Goal: Transaction & Acquisition: Purchase product/service

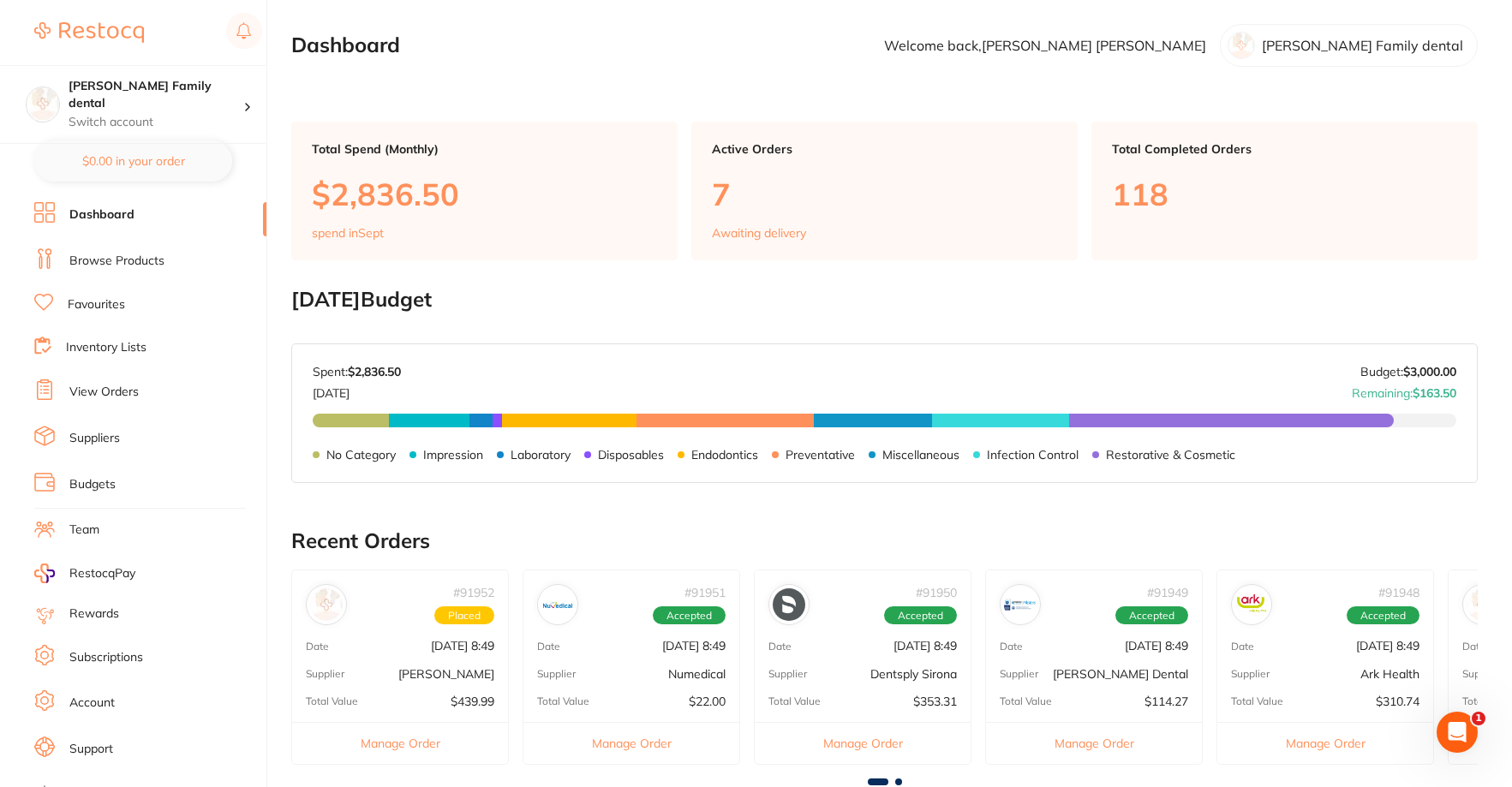
click at [113, 263] on link "Browse Products" at bounding box center [116, 261] width 95 height 18
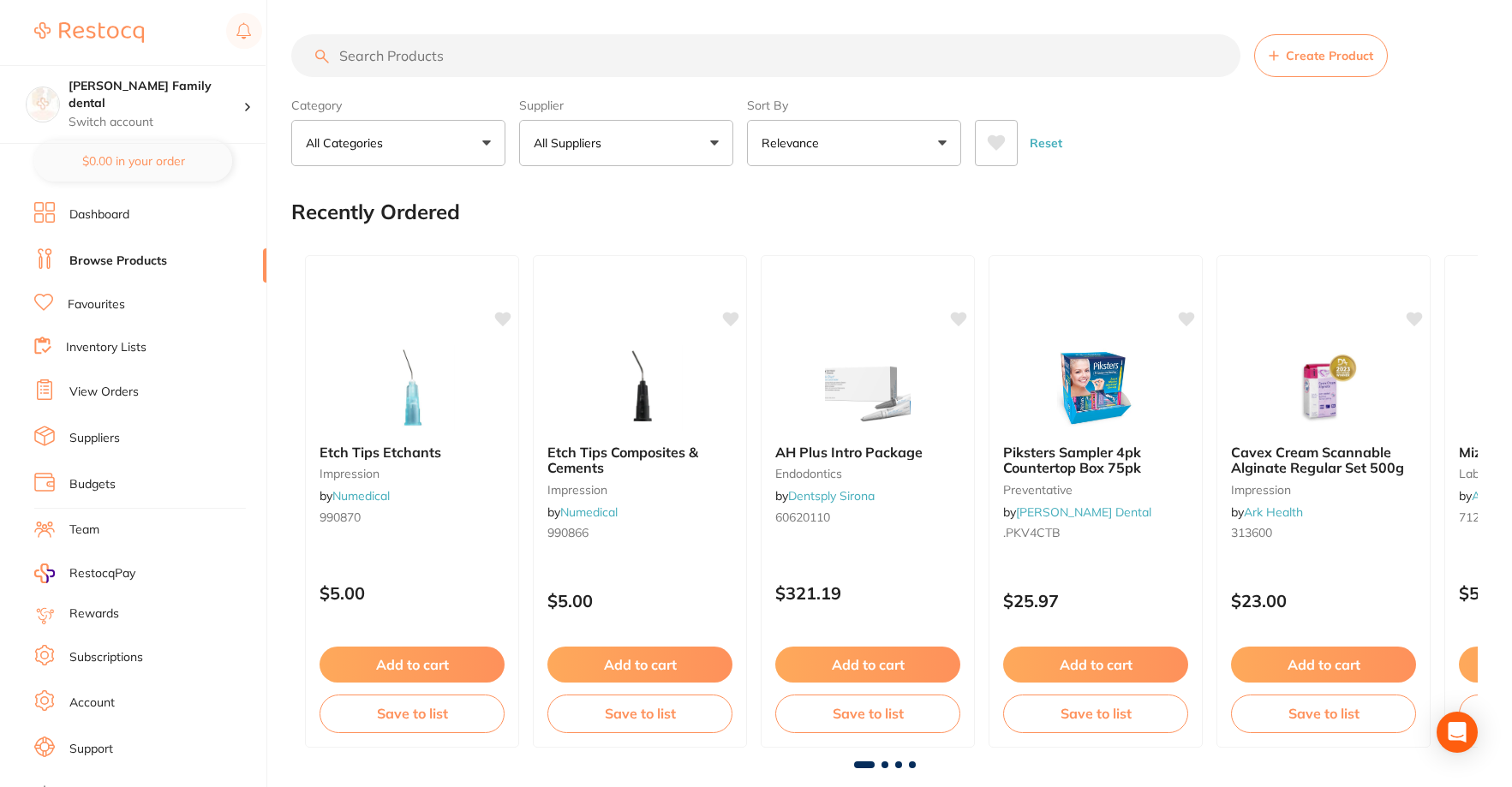
click at [416, 64] on input "search" at bounding box center [766, 55] width 949 height 42
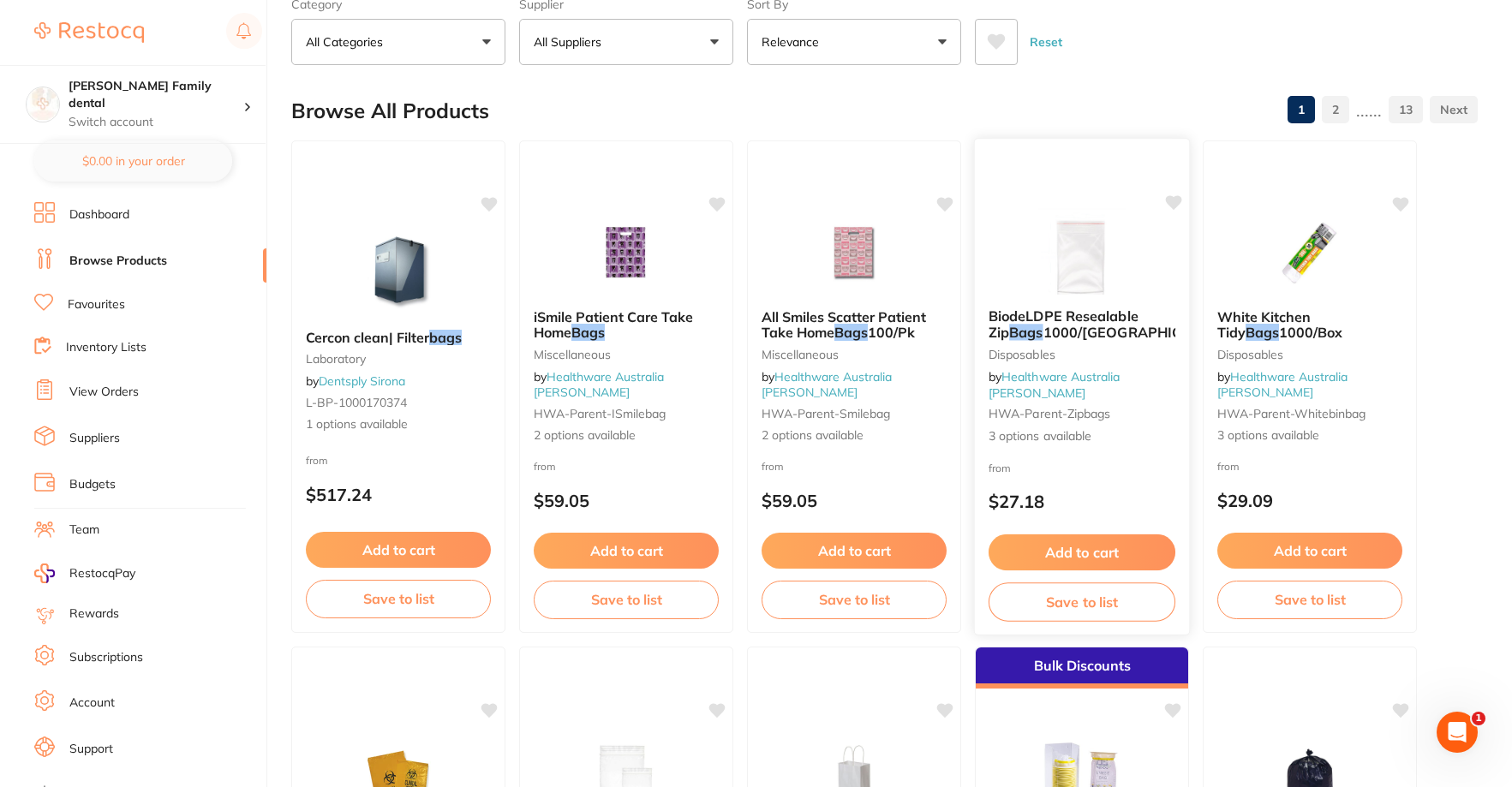
scroll to position [343, 0]
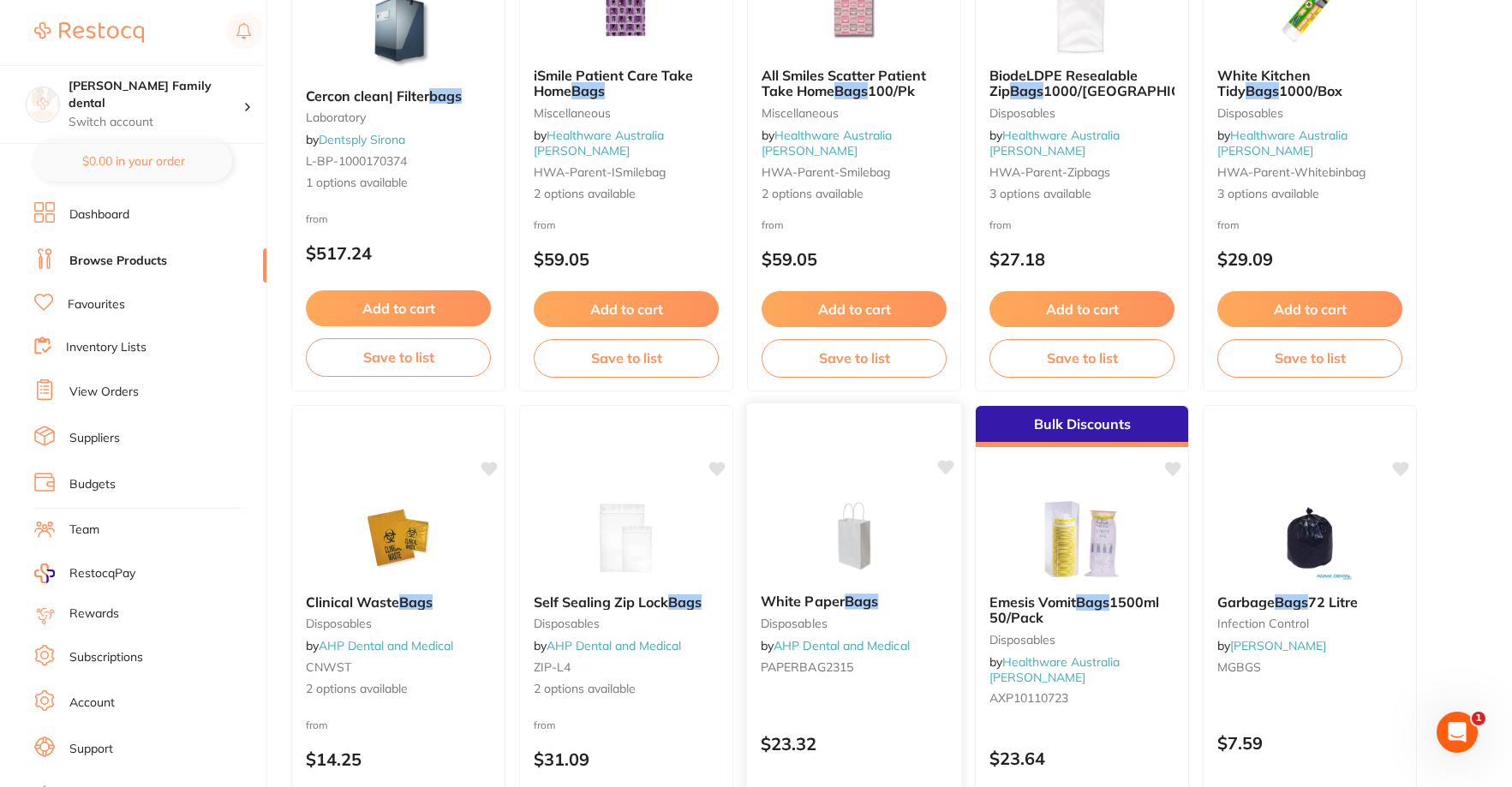
click at [836, 514] on img at bounding box center [854, 537] width 112 height 87
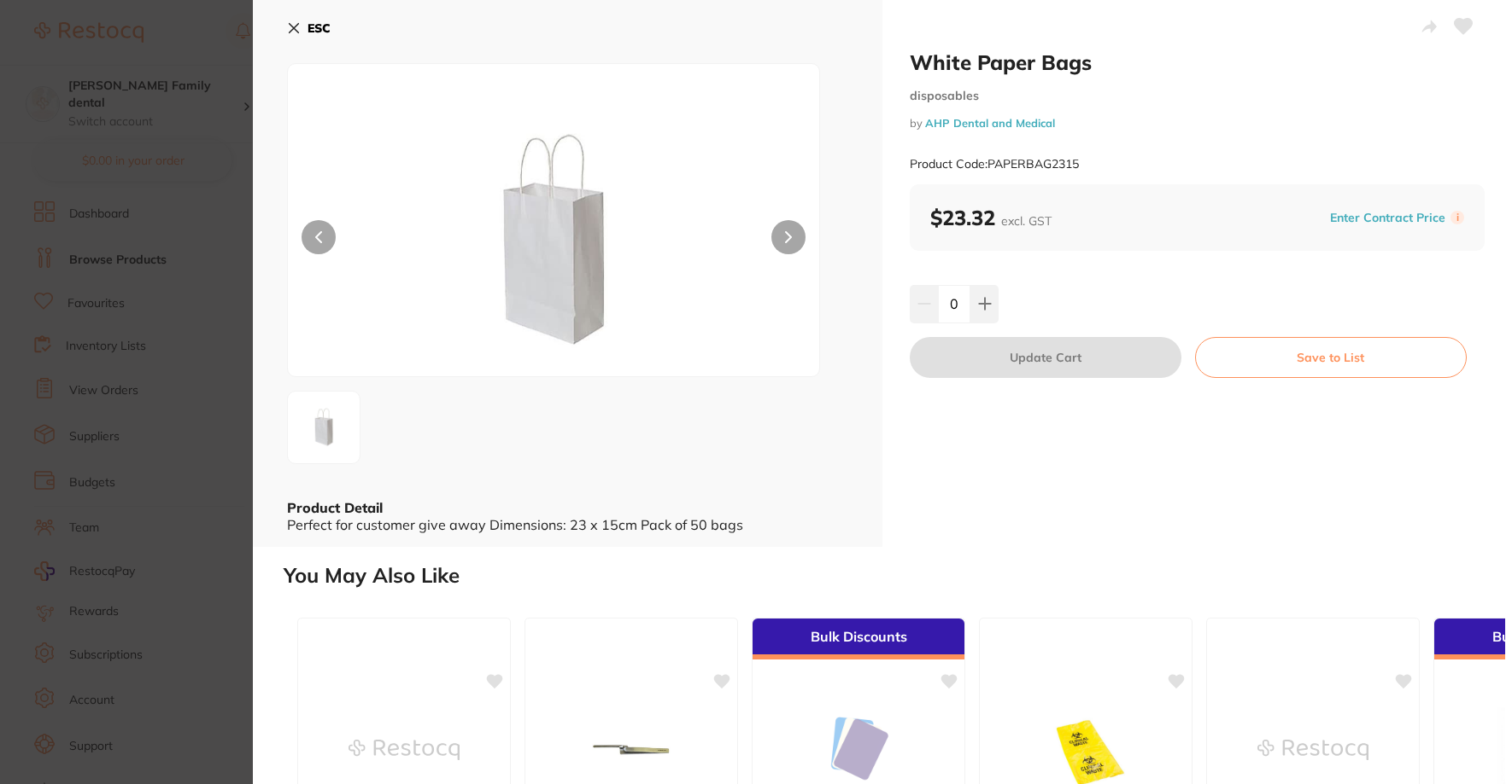
drag, startPoint x: 270, startPoint y: 21, endPoint x: 282, endPoint y: 18, distance: 12.4
click at [275, 18] on div "ESC Product Detail Perfect for customer give away Dimensions: 23 x 15cm Pack of…" at bounding box center [567, 274] width 629 height 547
click at [288, 19] on button "ESC" at bounding box center [308, 28] width 43 height 29
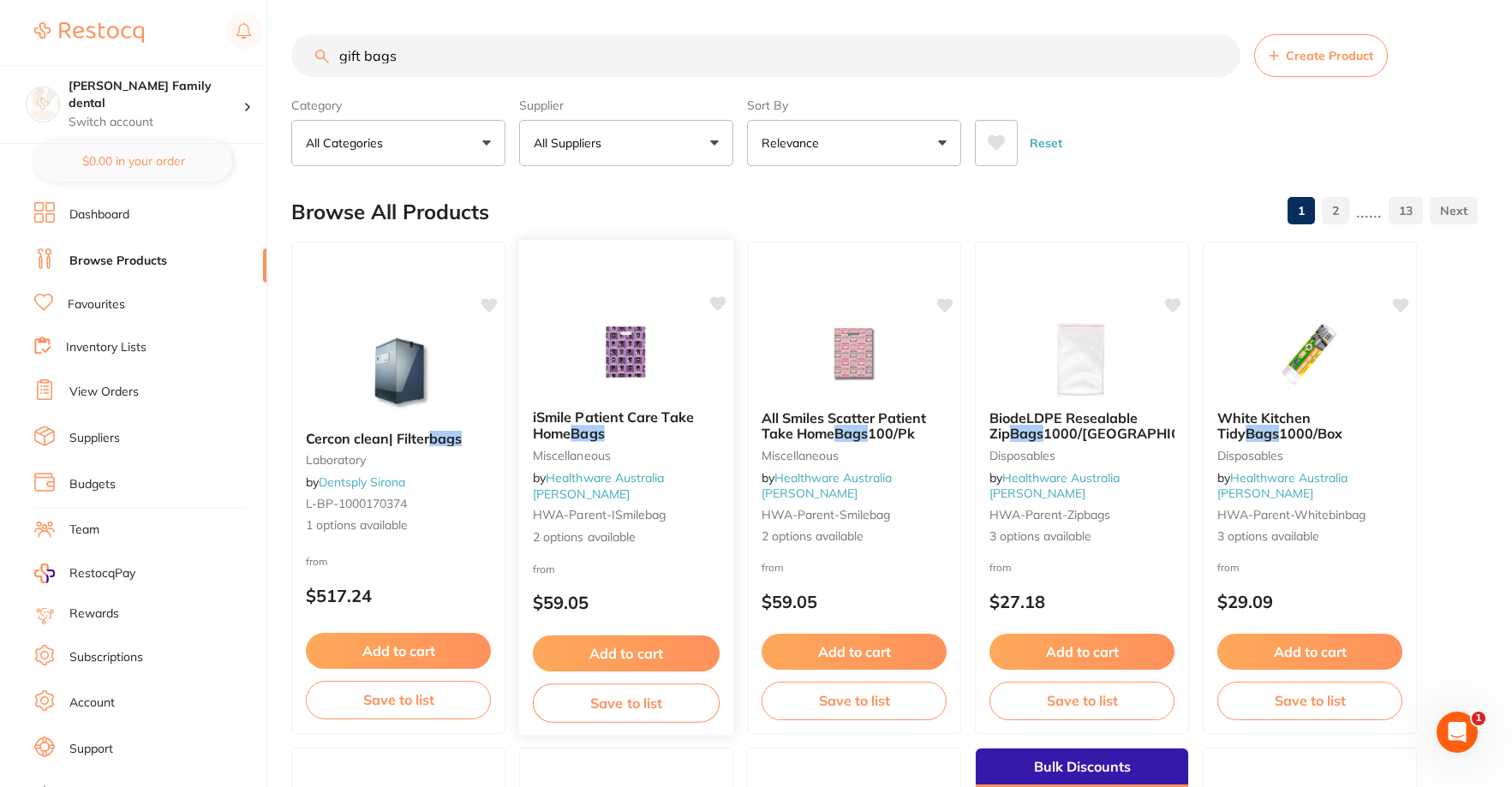
click at [629, 369] on img at bounding box center [626, 353] width 112 height 87
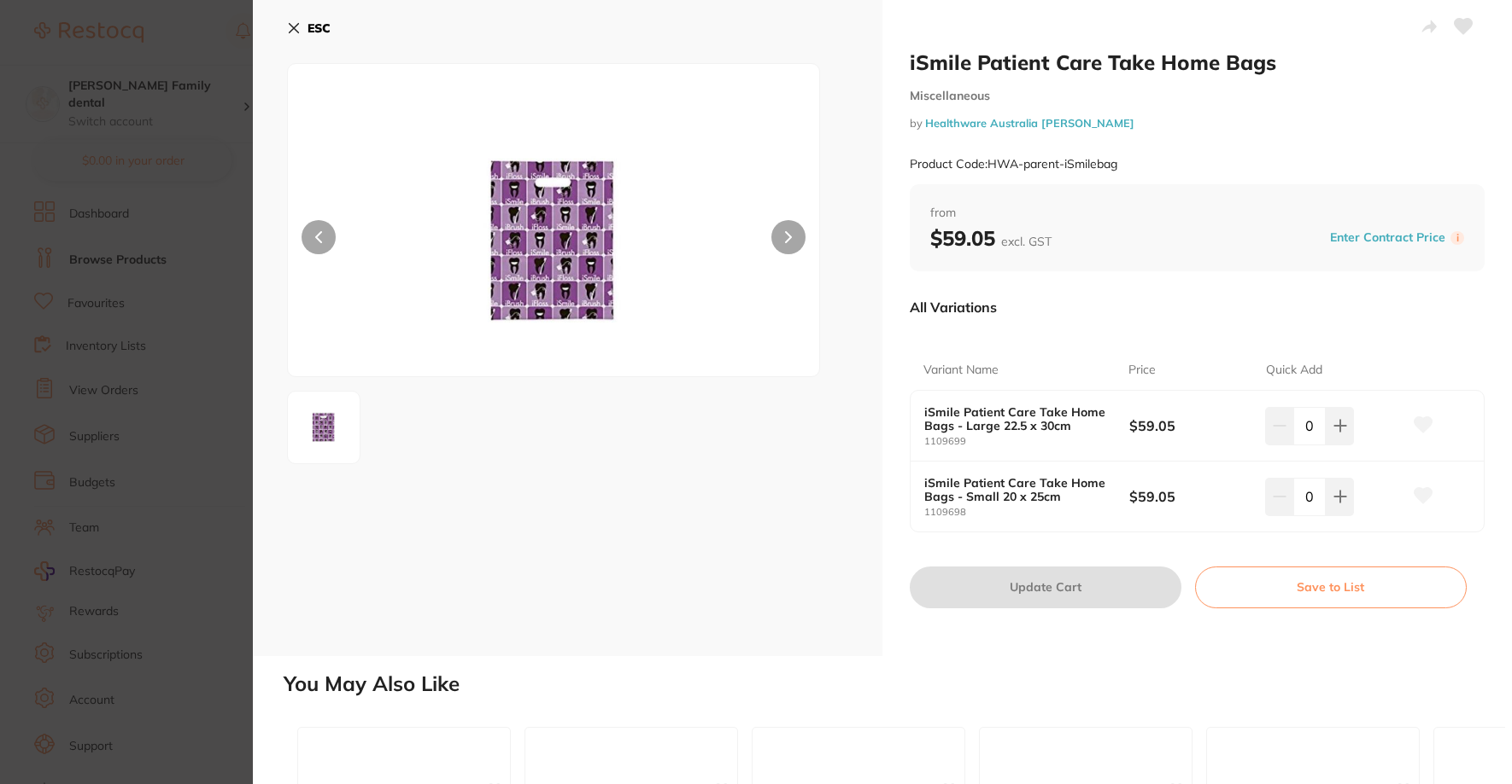
click at [293, 26] on icon at bounding box center [293, 28] width 14 height 14
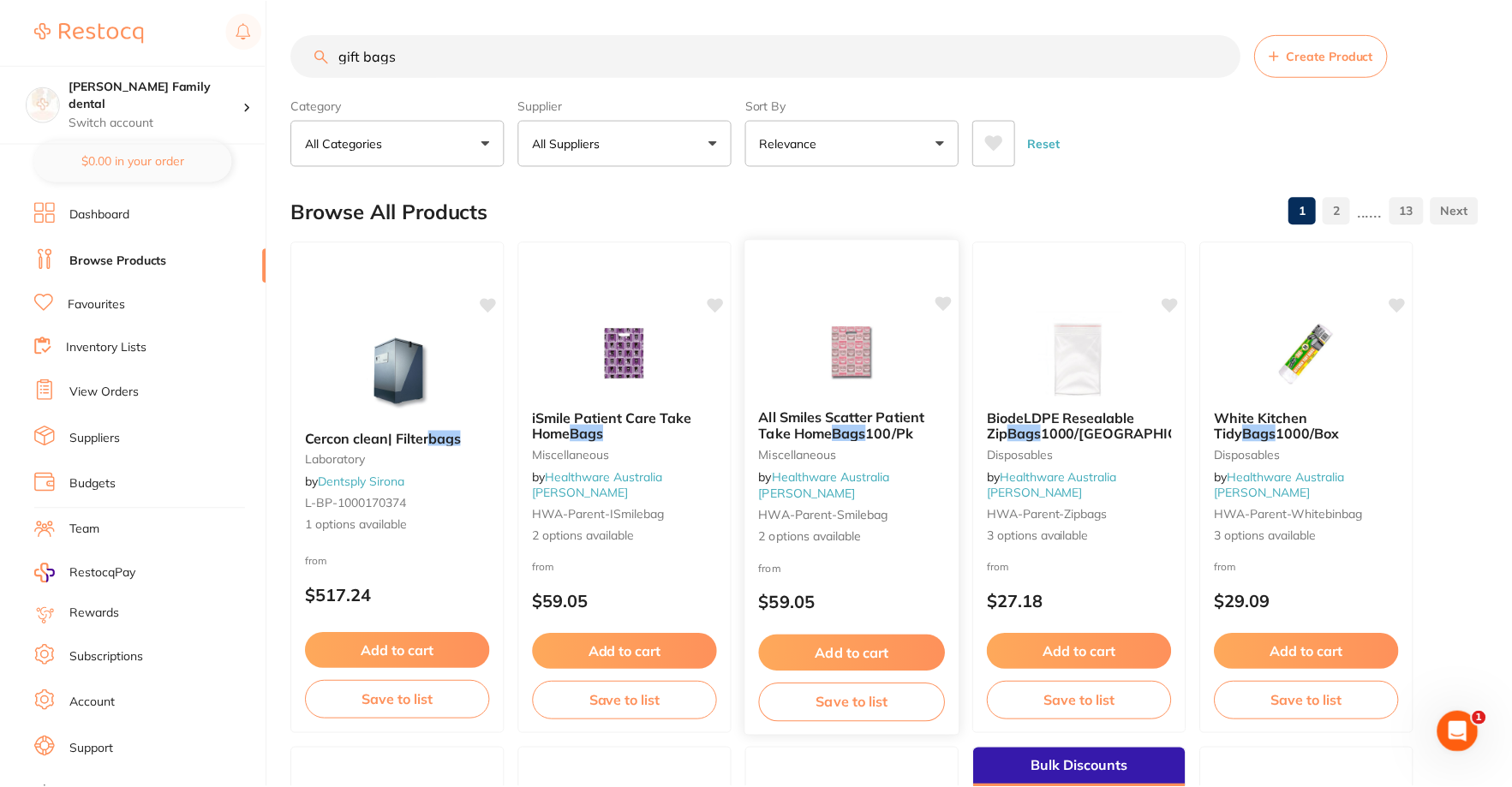
scroll to position [2, 0]
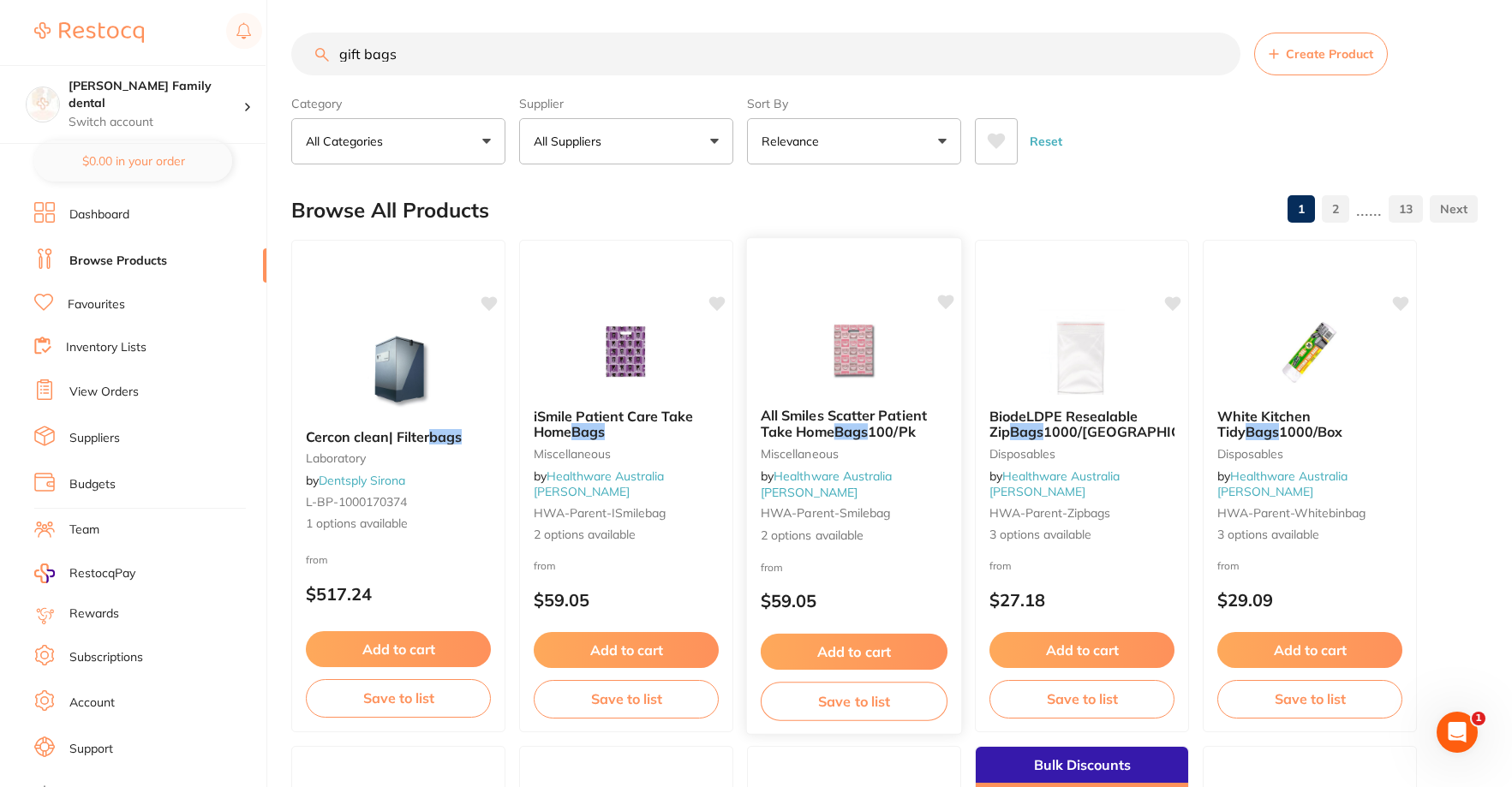
click at [830, 377] on img at bounding box center [854, 351] width 112 height 87
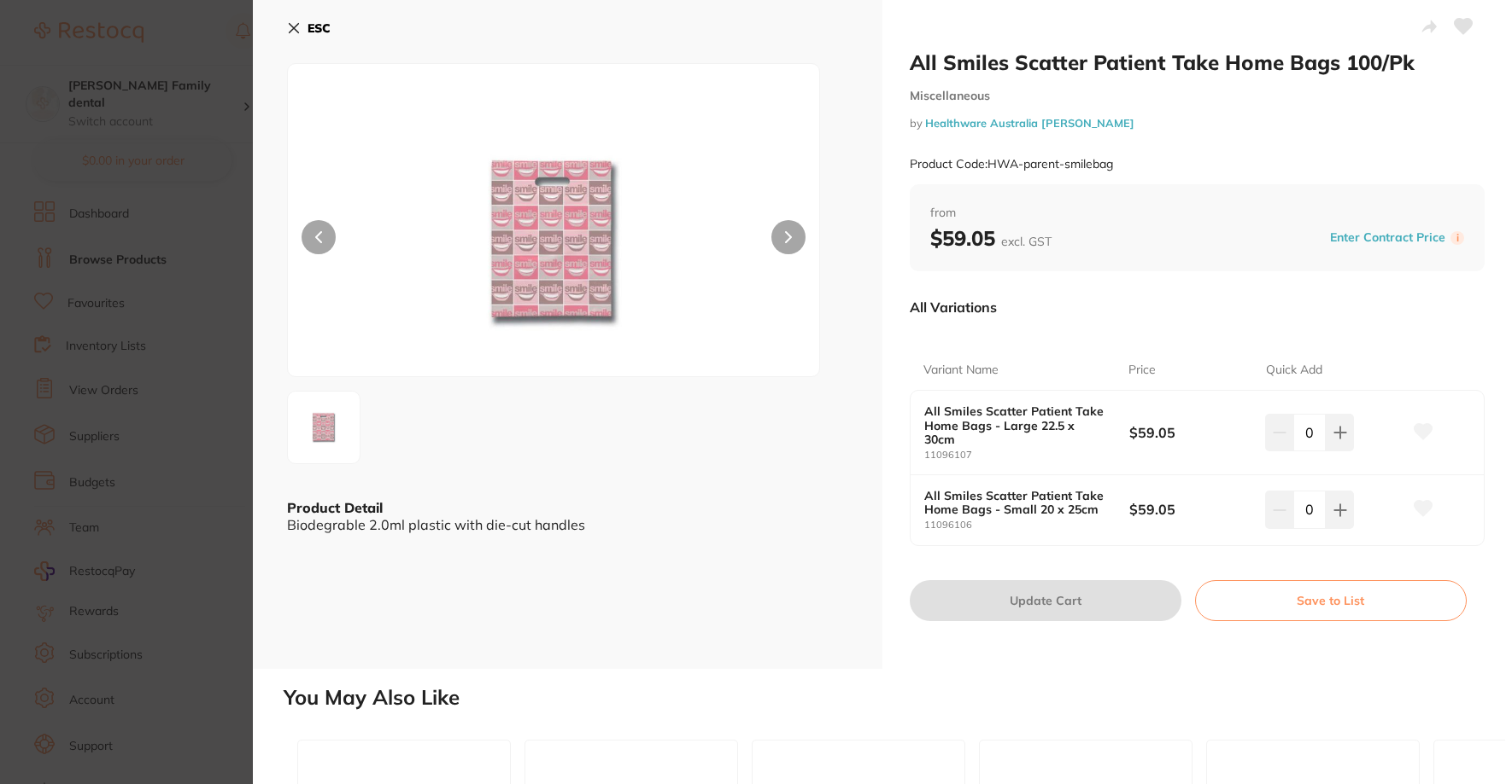
click at [778, 236] on button at bounding box center [788, 237] width 34 height 34
click at [295, 25] on icon at bounding box center [293, 28] width 14 height 14
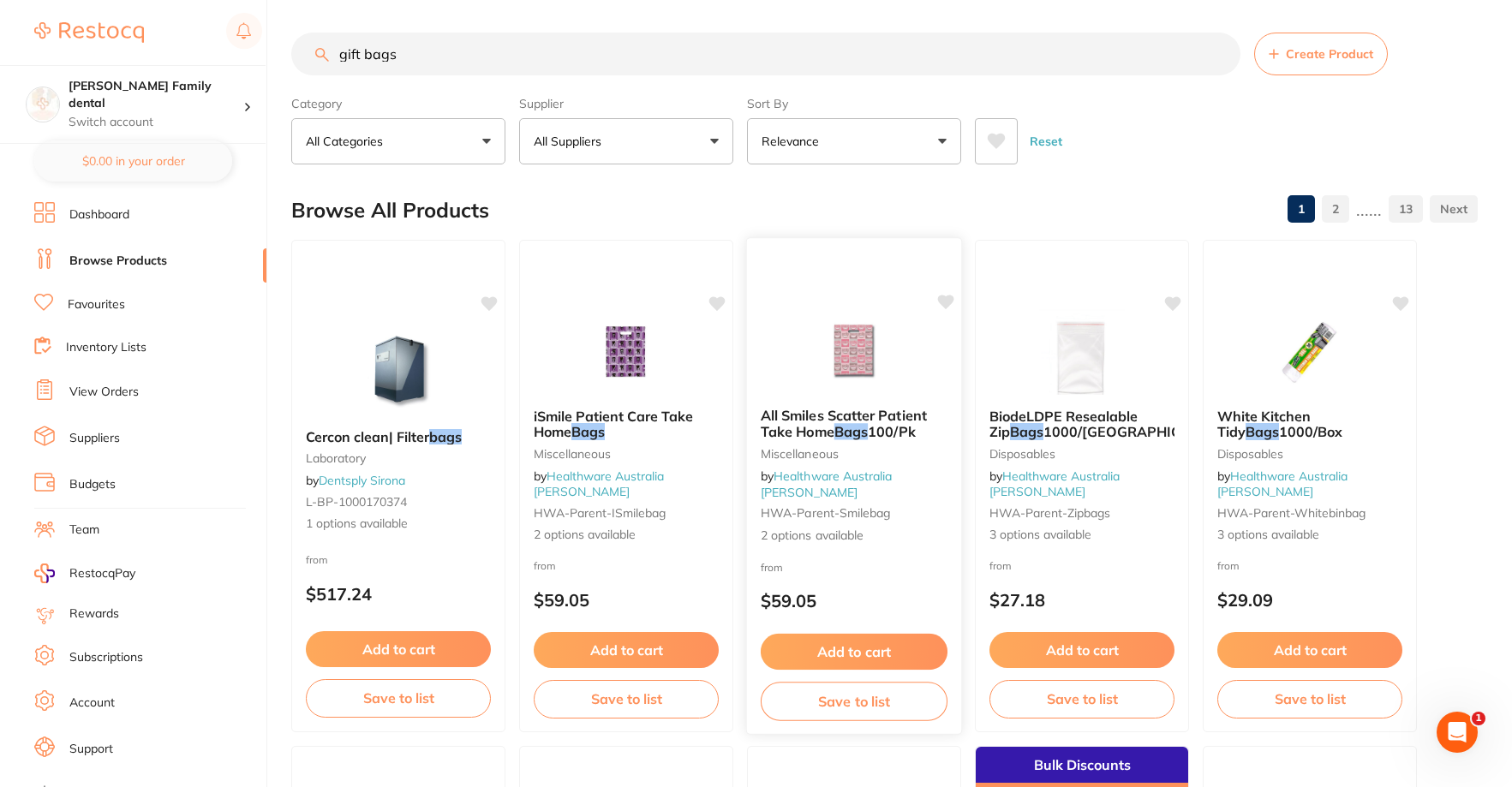
click at [861, 348] on img at bounding box center [854, 351] width 112 height 87
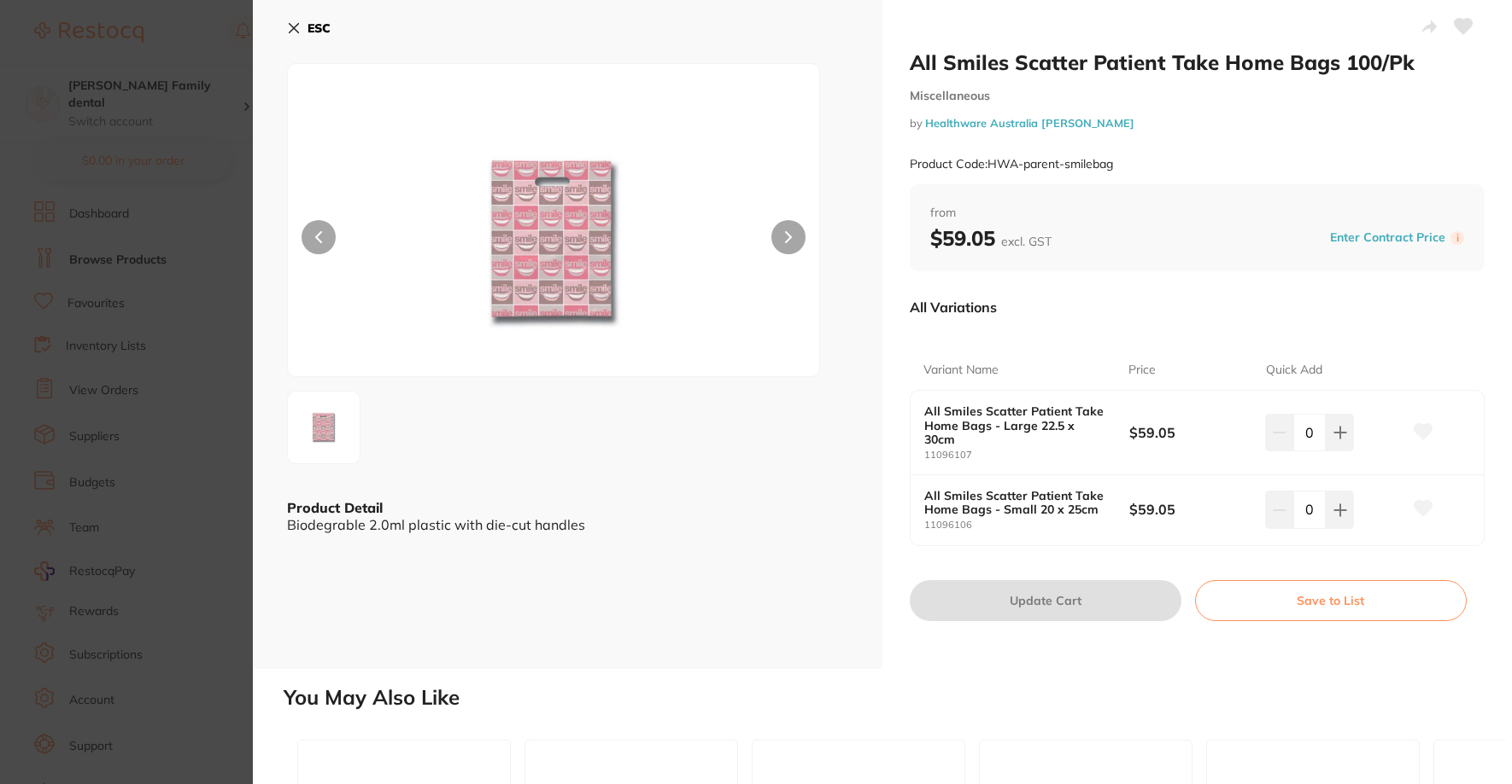
click at [288, 23] on icon at bounding box center [293, 28] width 14 height 14
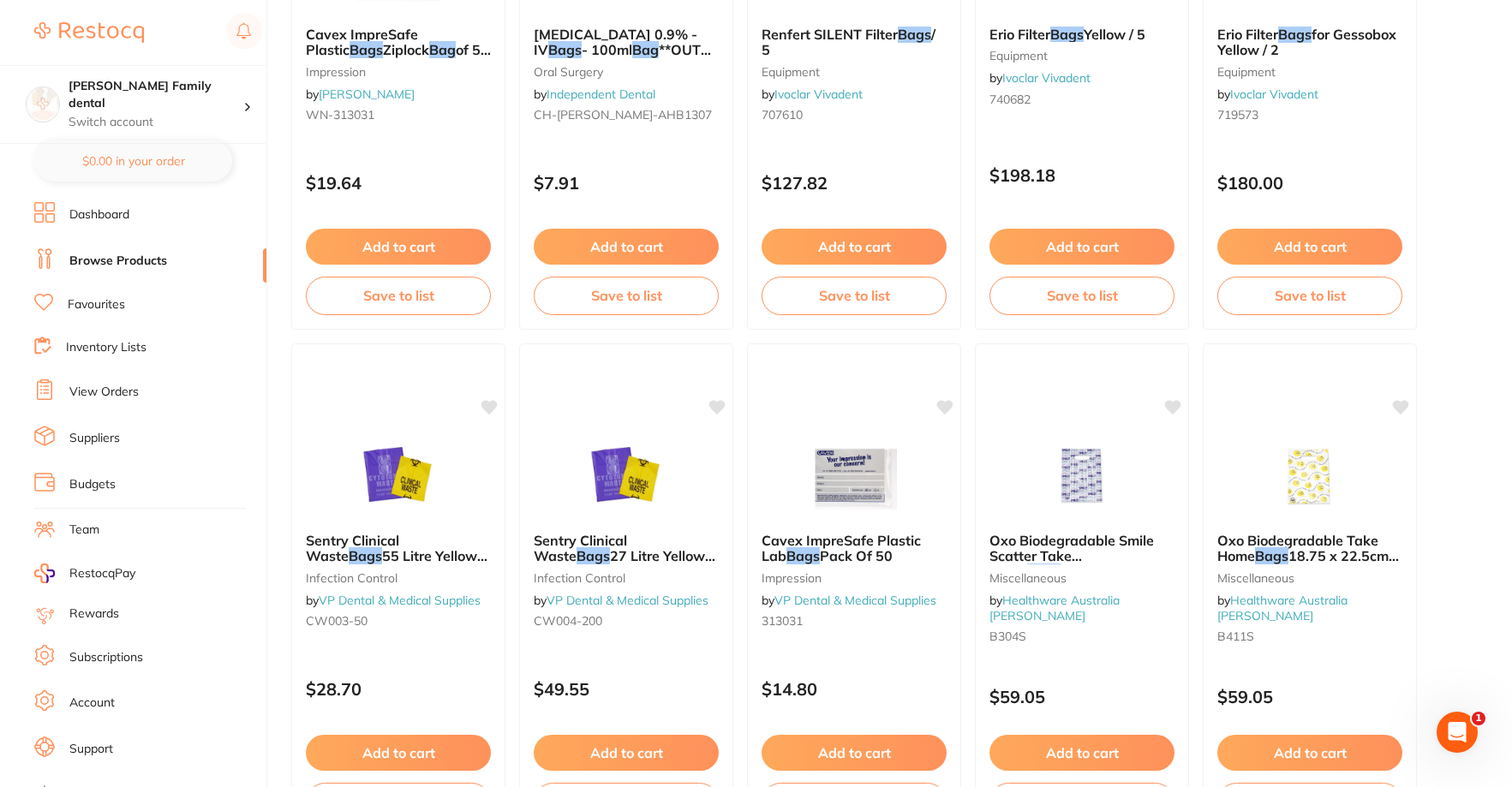
scroll to position [2058, 0]
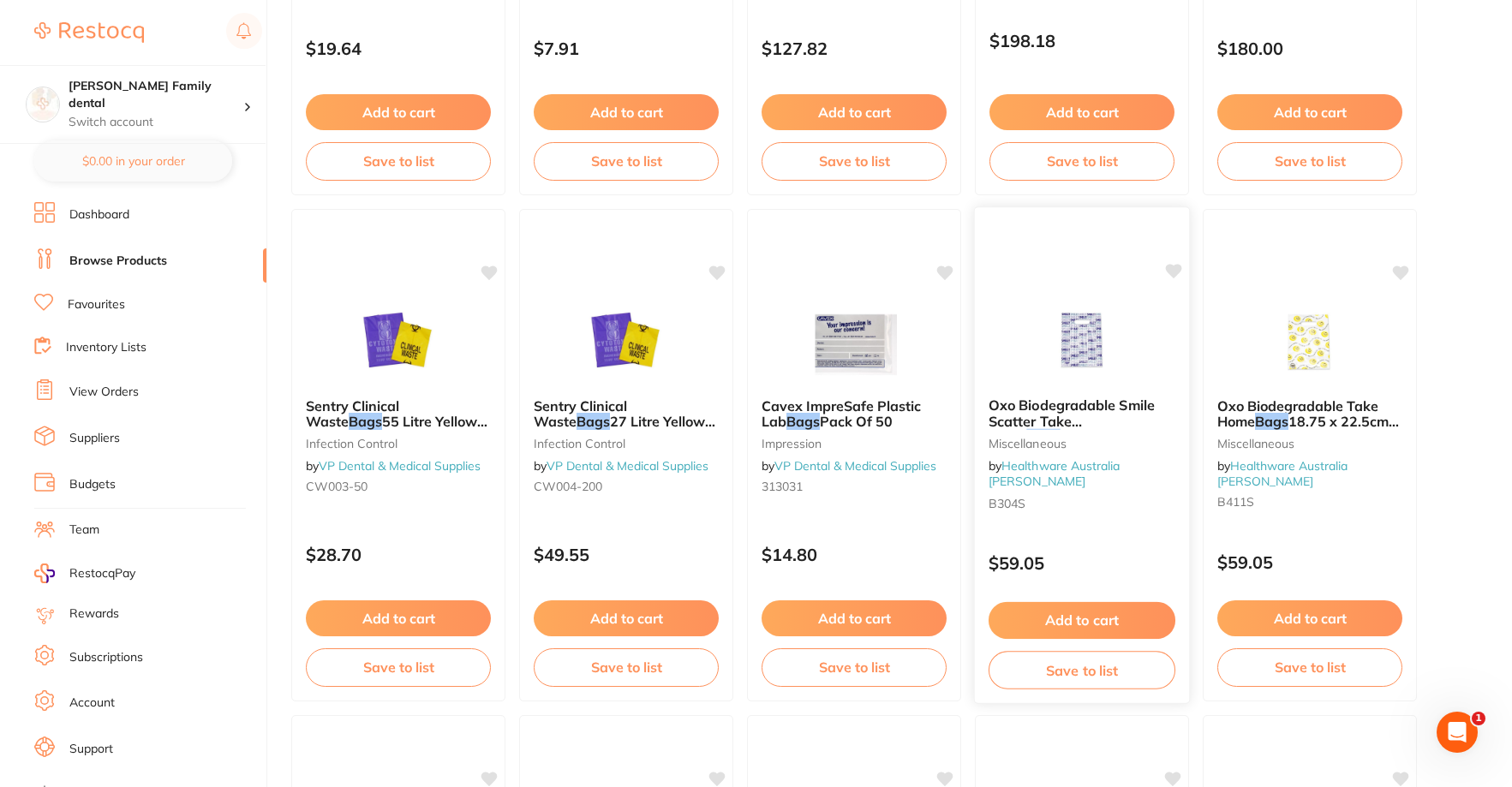
click at [1099, 331] on img at bounding box center [1082, 341] width 112 height 87
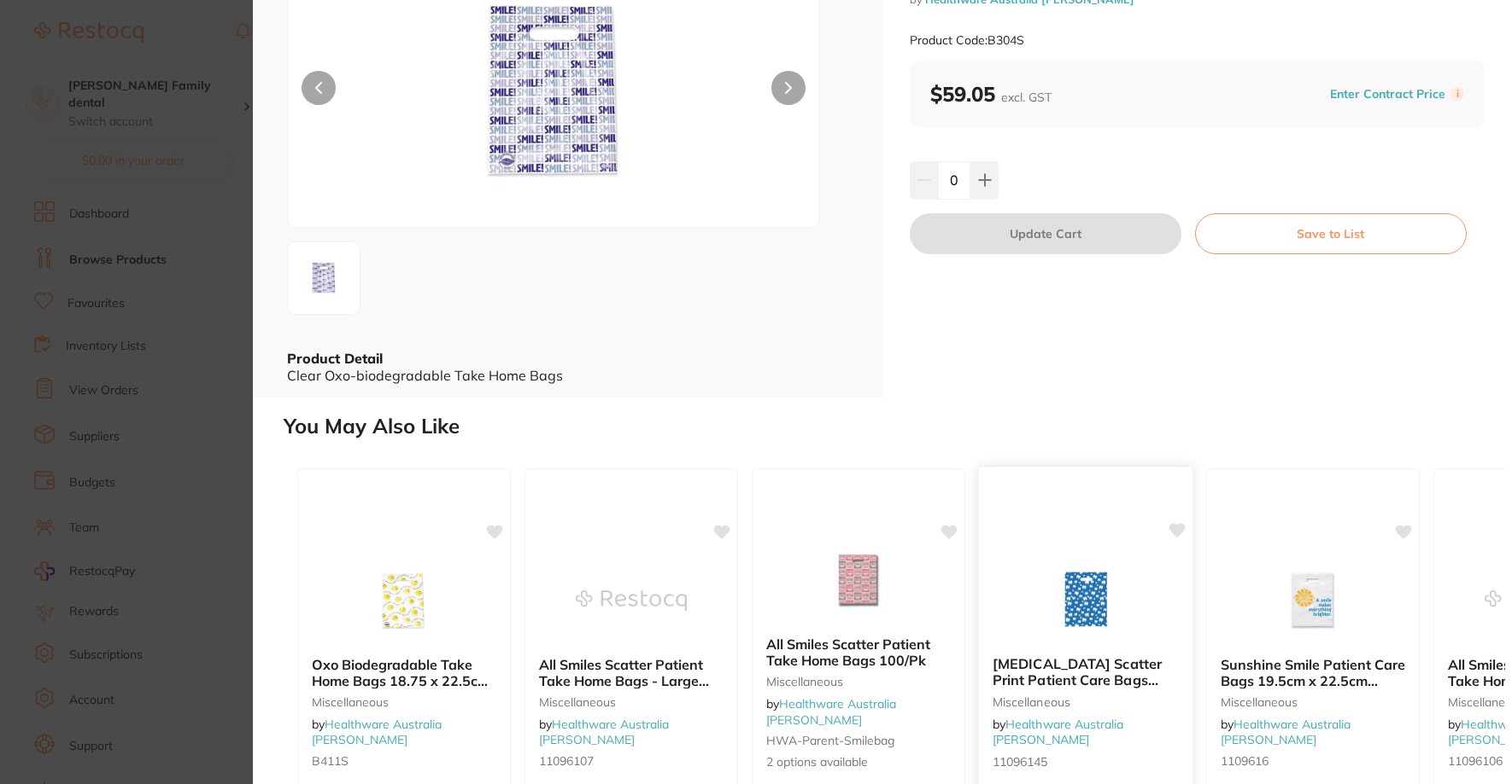
scroll to position [256, 0]
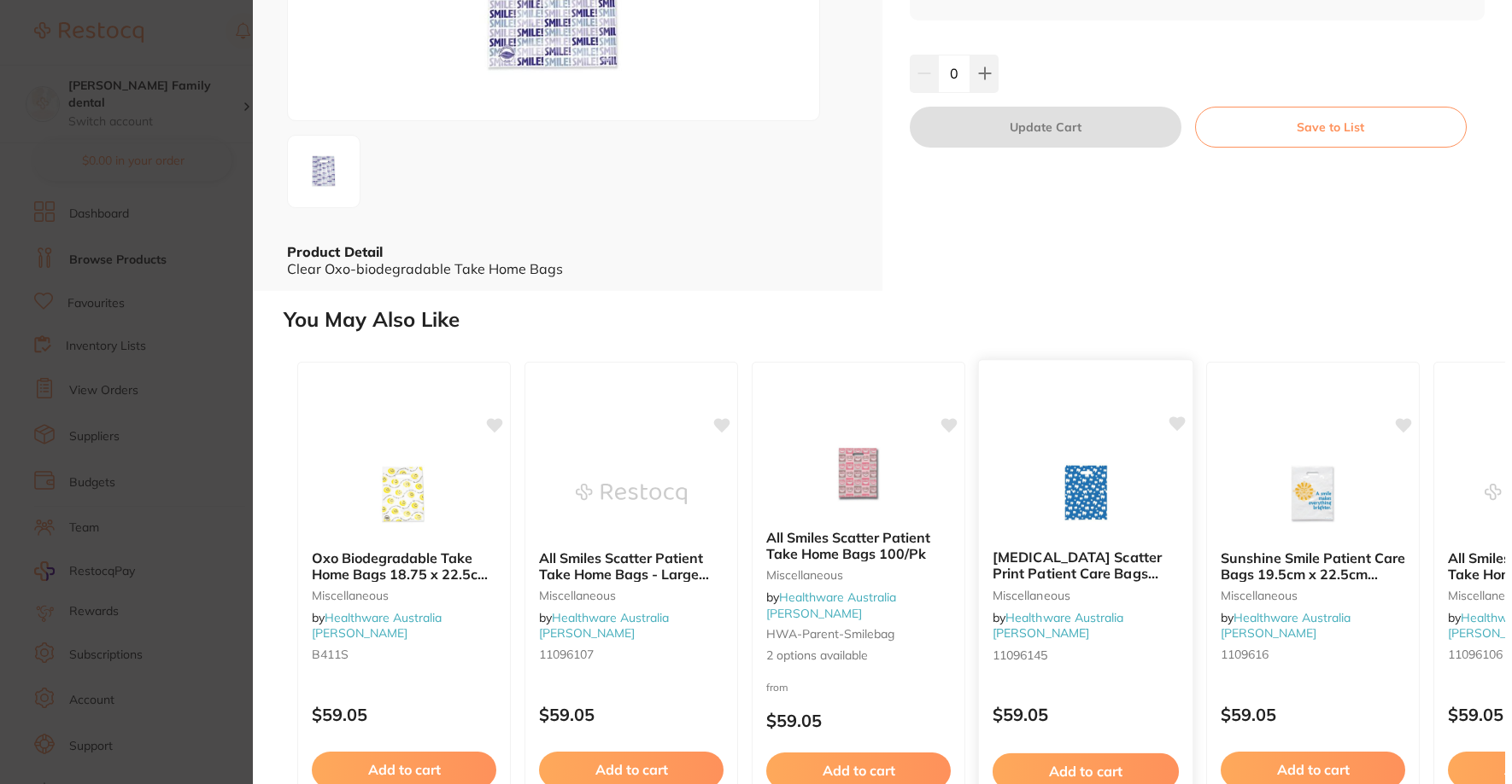
click at [1066, 475] on img at bounding box center [1085, 493] width 112 height 86
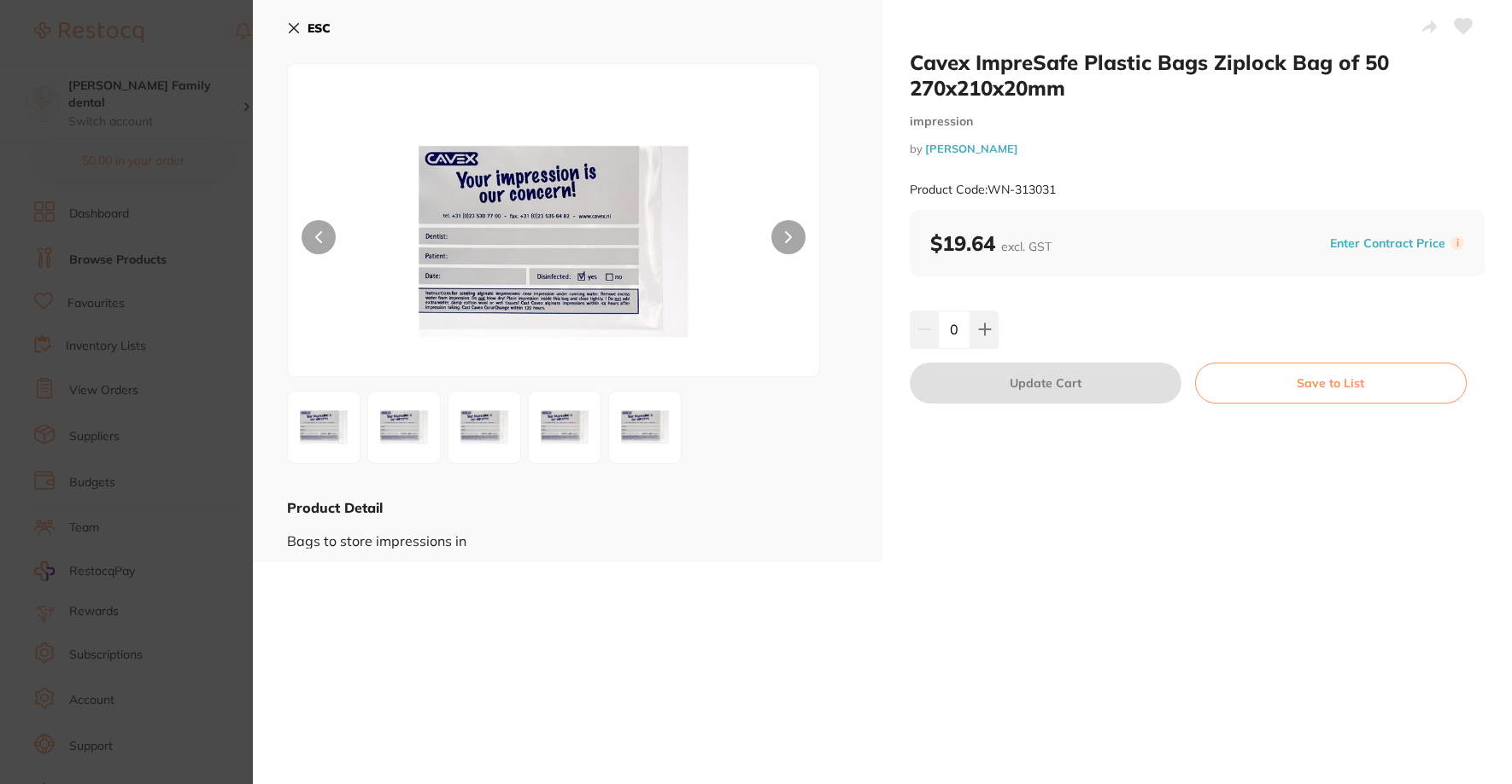
click at [299, 26] on icon at bounding box center [293, 28] width 14 height 14
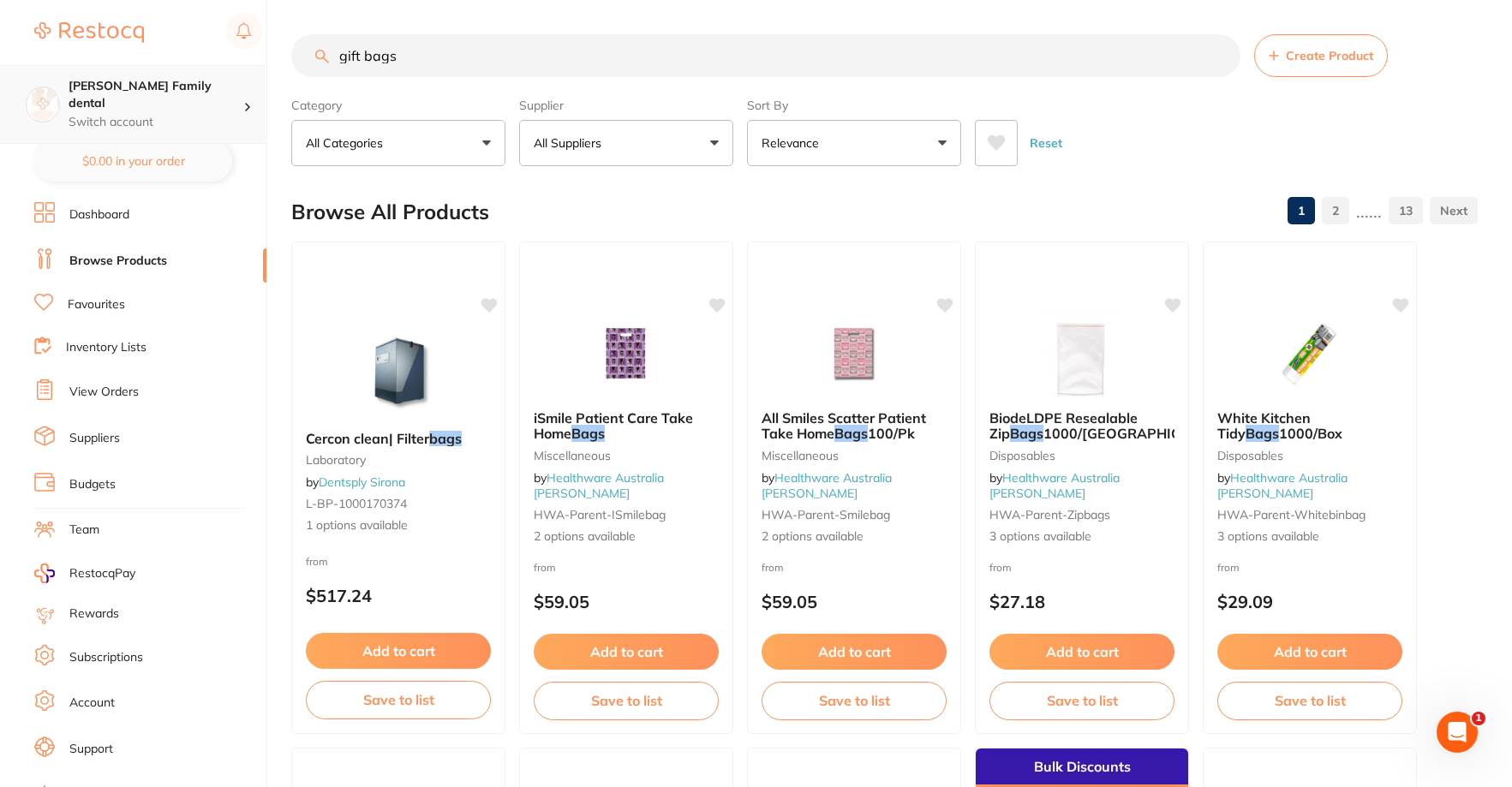
scroll to position [1, 0]
drag, startPoint x: 469, startPoint y: 67, endPoint x: 101, endPoint y: 67, distance: 368.0
click at [101, 67] on div "$0.00 [PERSON_NAME] Family dental Switch account [PERSON_NAME] Family dental $0…" at bounding box center [756, 394] width 1512 height 787
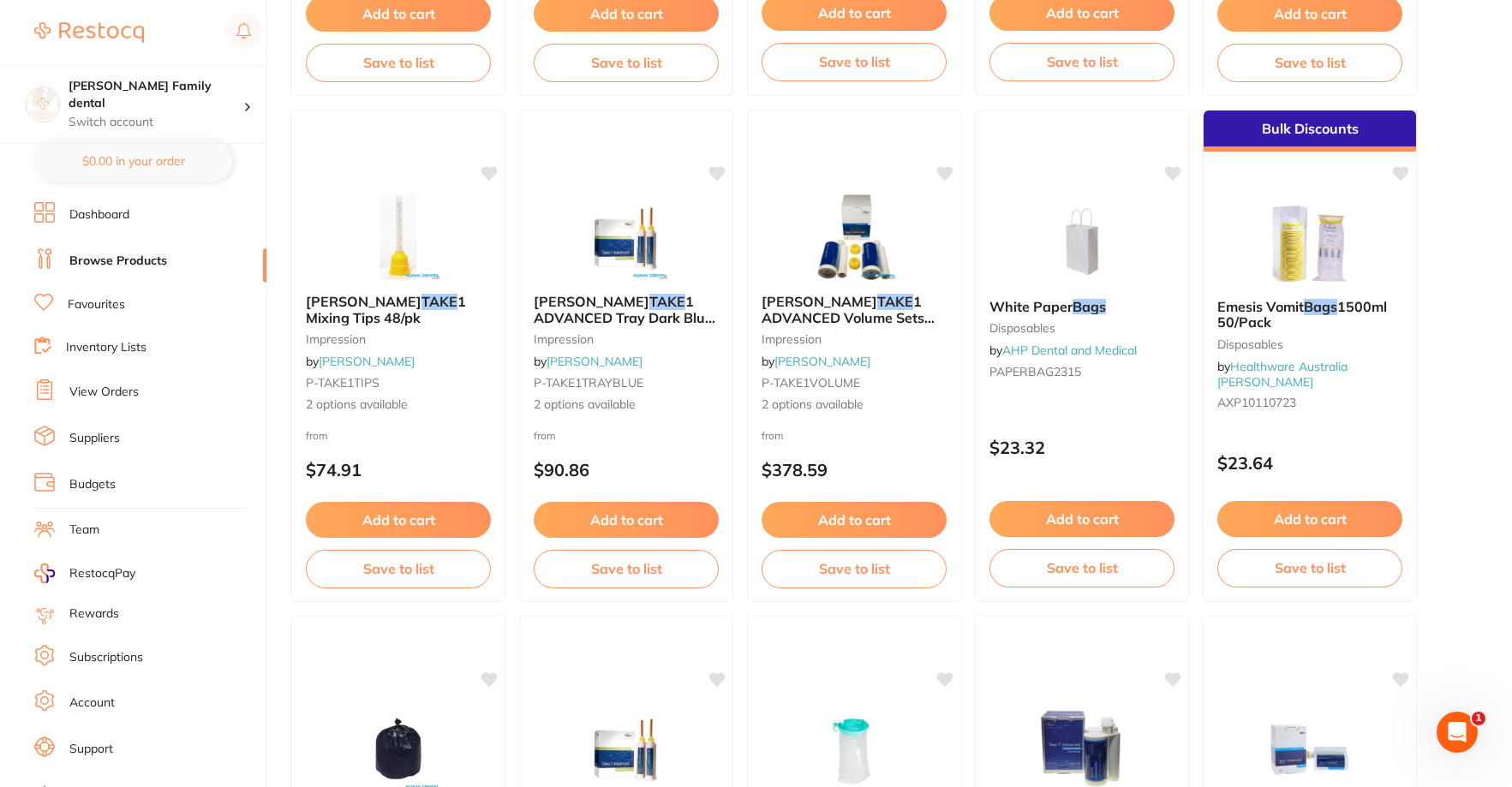
scroll to position [0, 0]
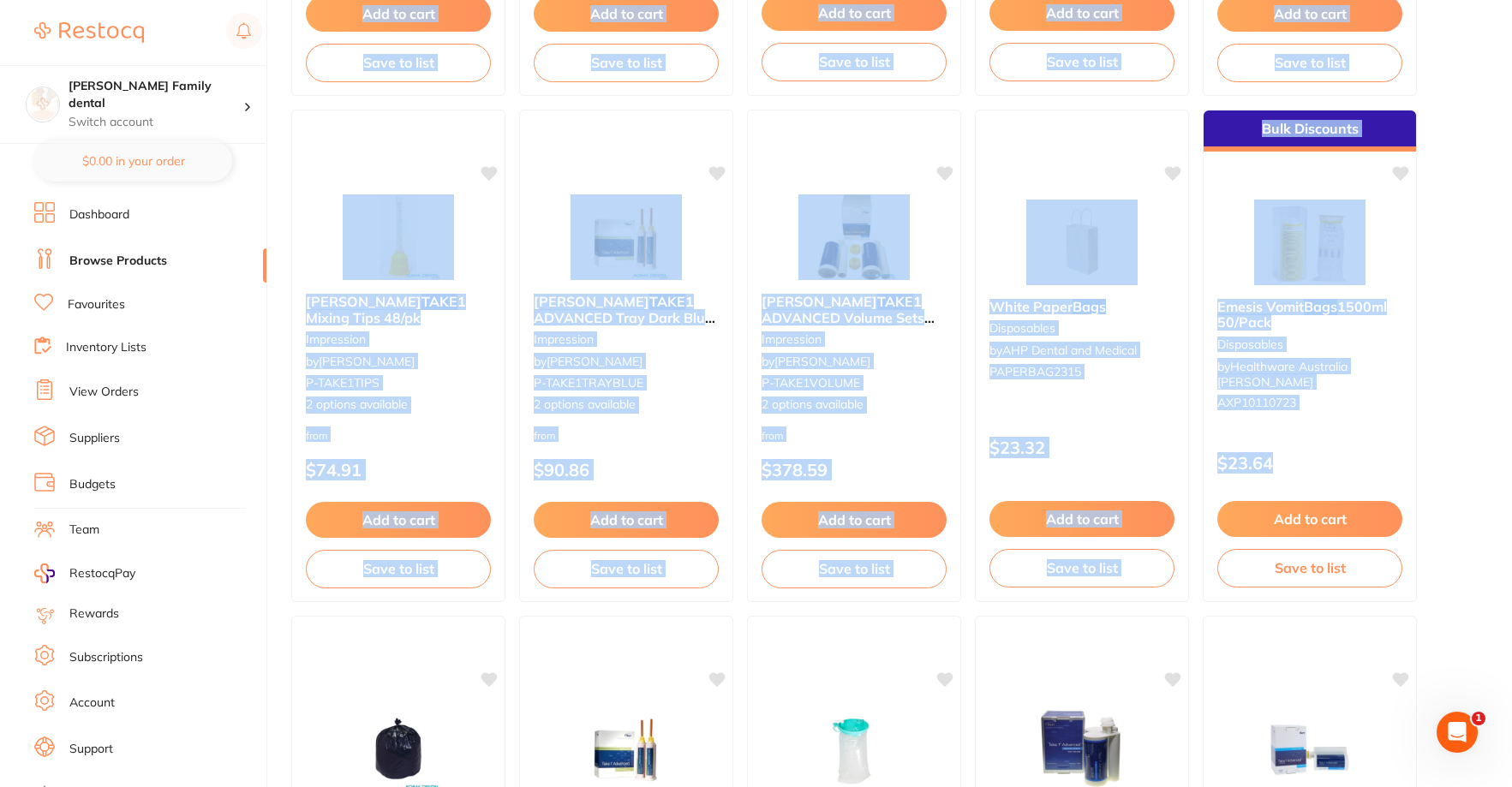
drag, startPoint x: 1511, startPoint y: 478, endPoint x: 1527, endPoint y: 49, distance: 429.3
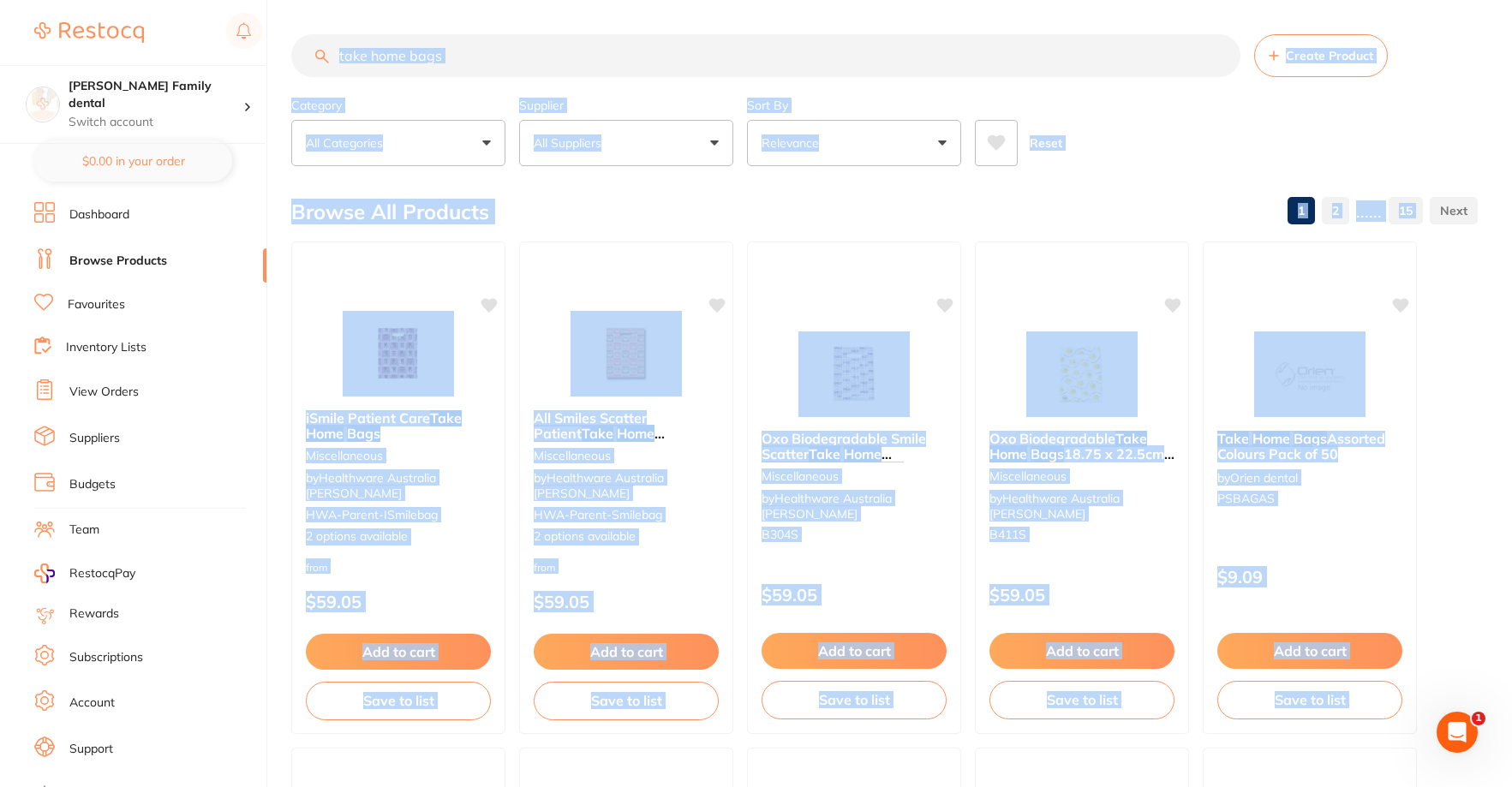
click at [1199, 163] on div "Reset" at bounding box center [1219, 135] width 489 height 60
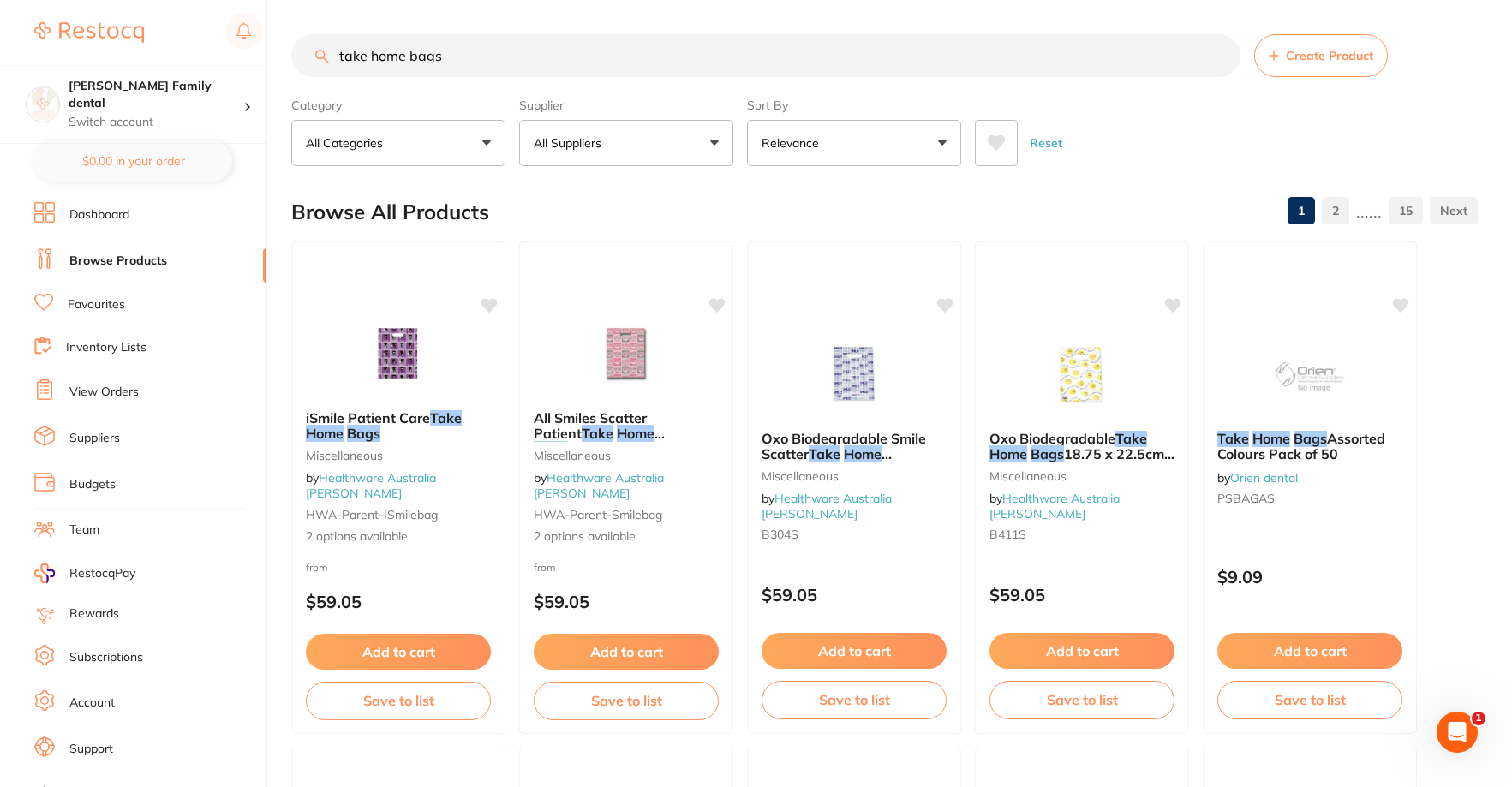
click at [600, 147] on p "All Suppliers" at bounding box center [570, 143] width 75 height 18
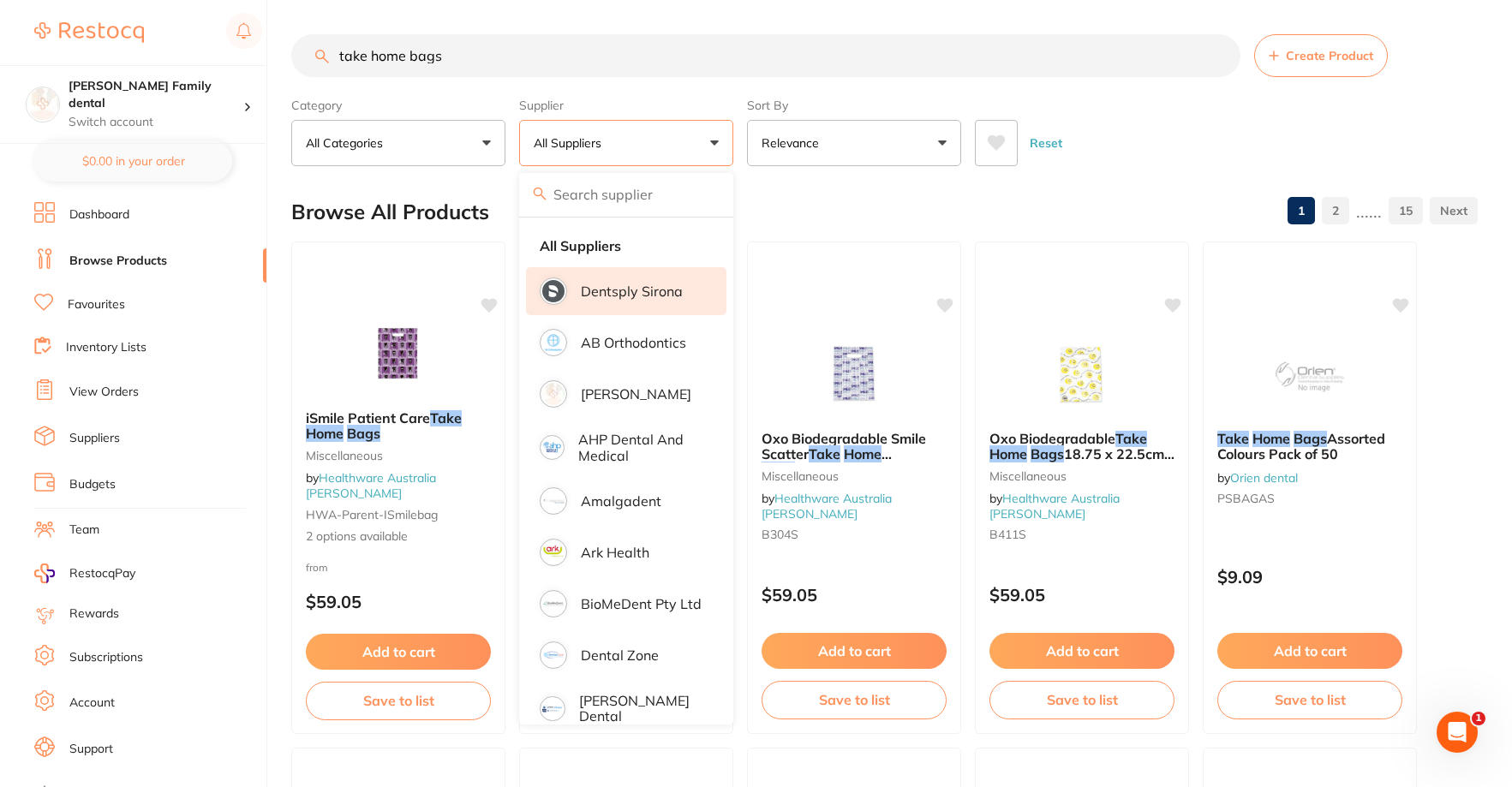
click at [611, 288] on p "Dentsply Sirona" at bounding box center [631, 291] width 102 height 16
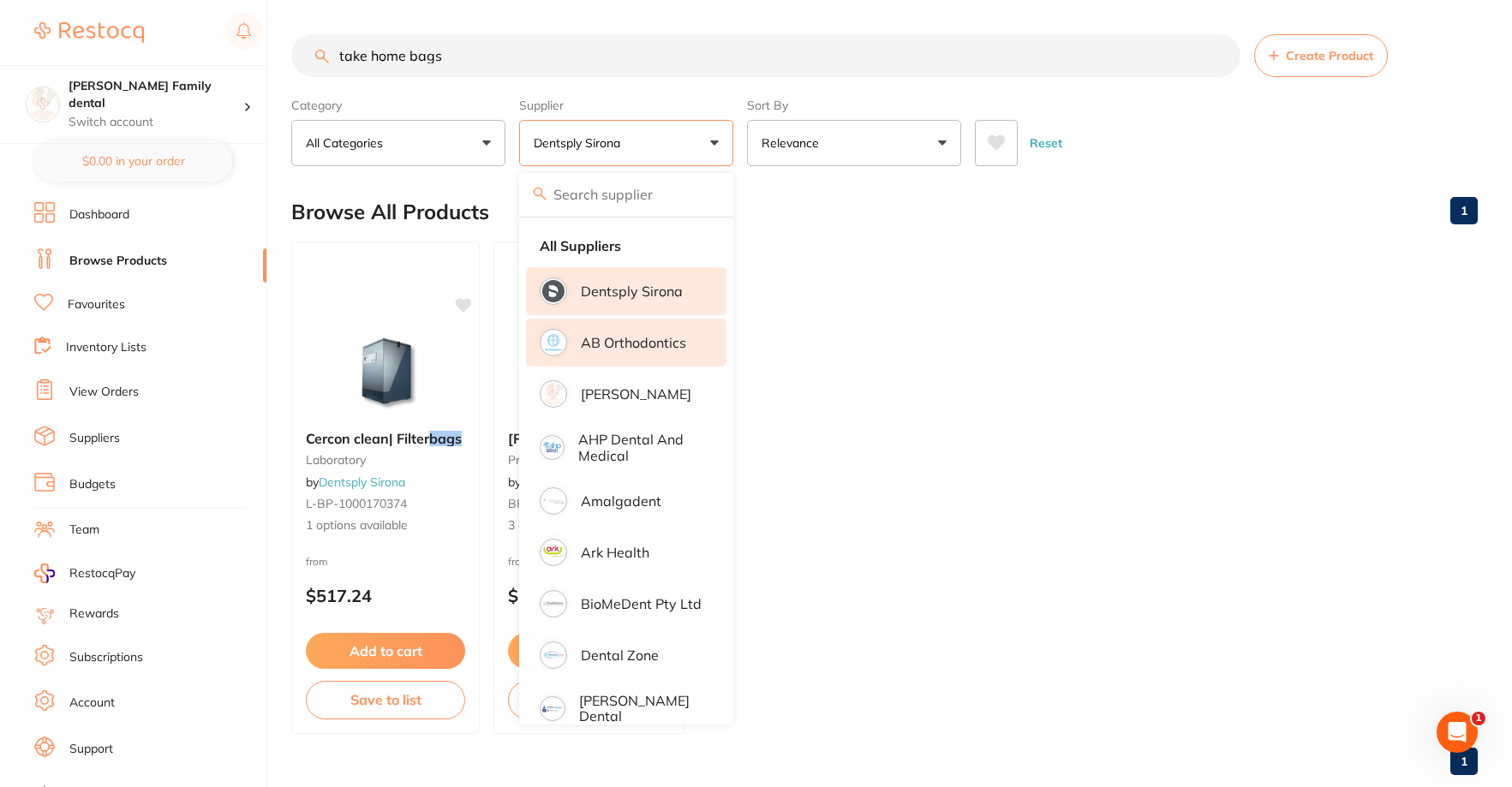
click at [620, 332] on li "AB Orthodontics" at bounding box center [627, 343] width 201 height 48
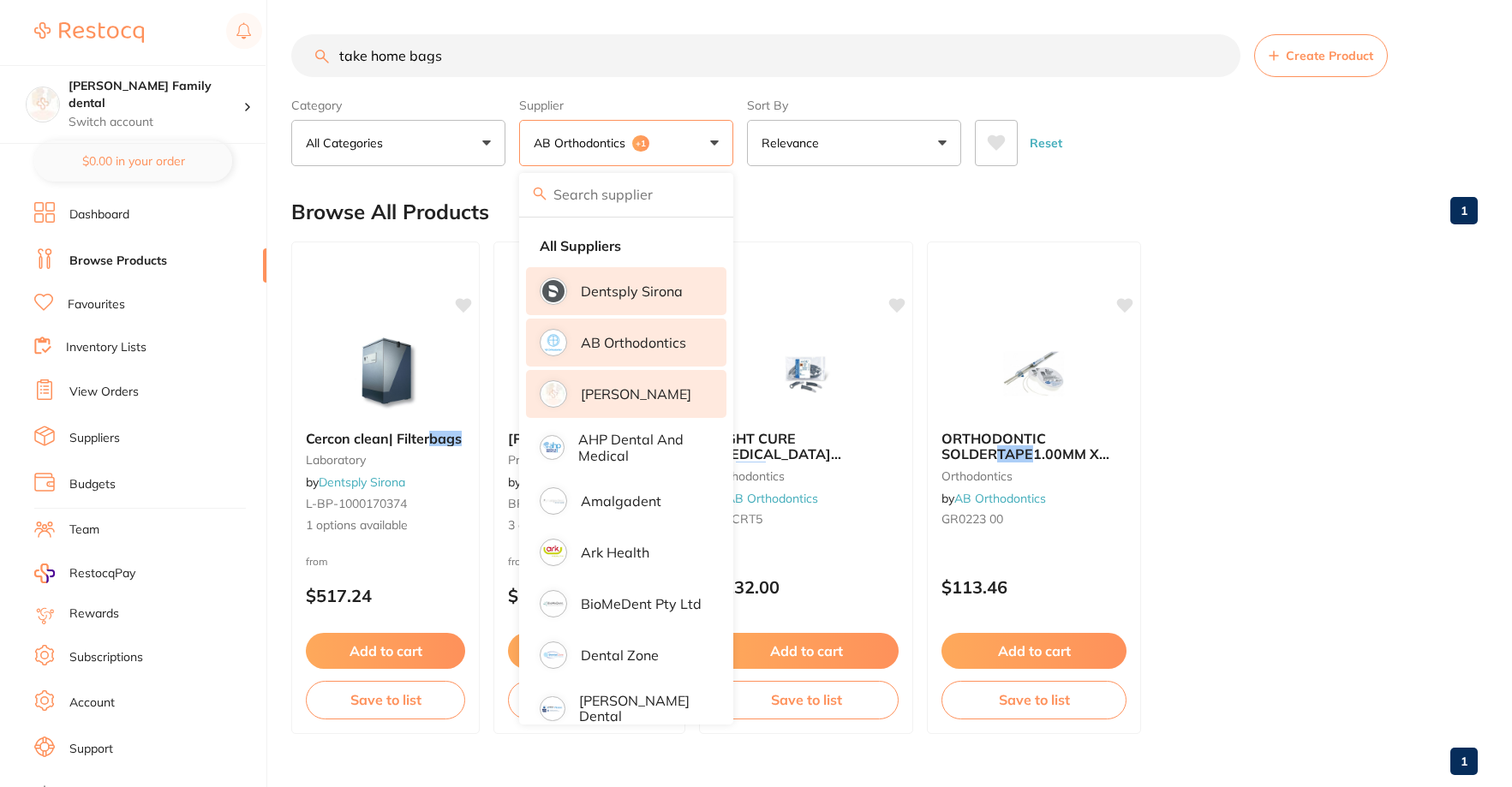
click at [639, 401] on p "[PERSON_NAME]" at bounding box center [636, 394] width 111 height 16
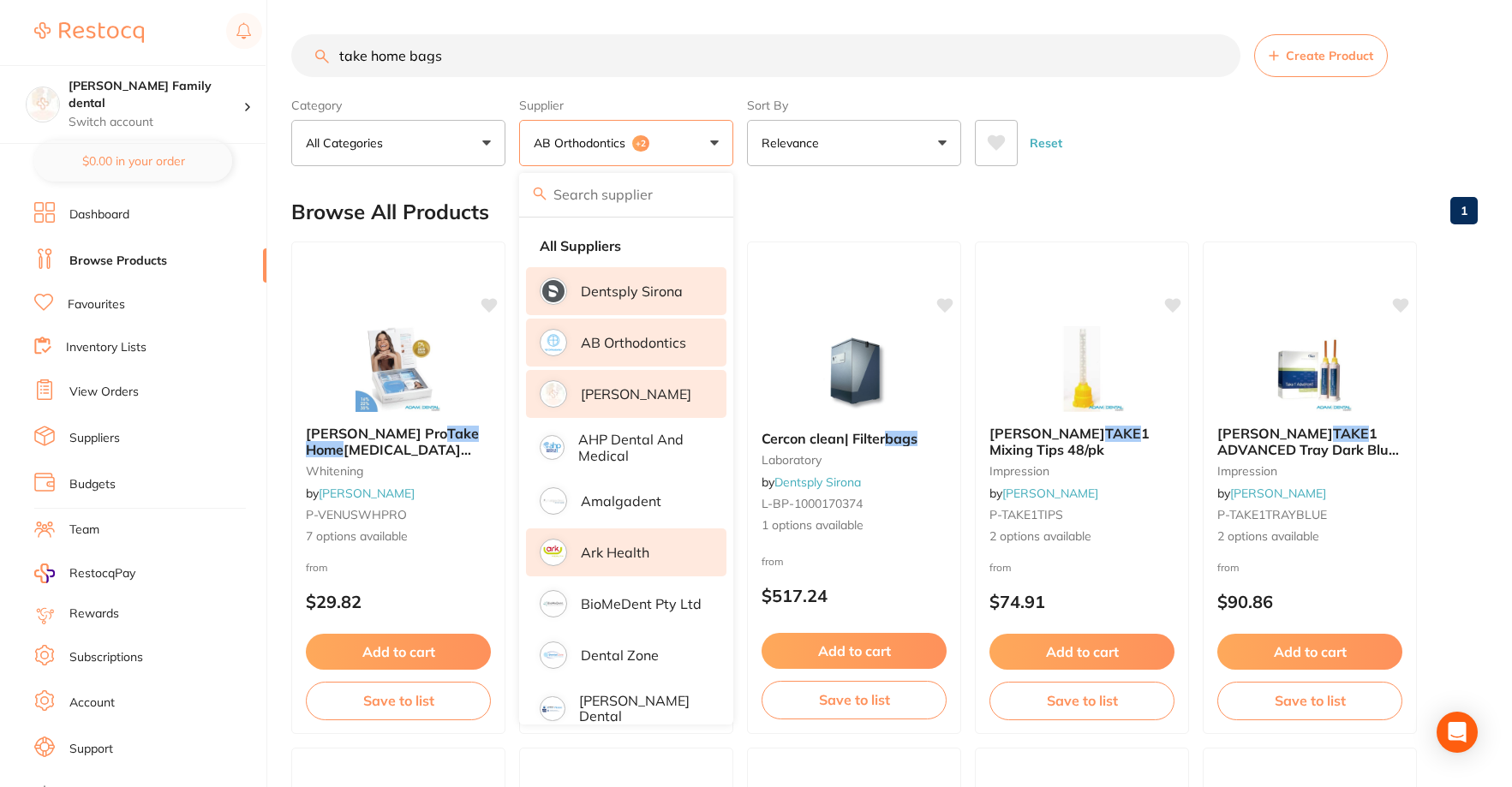
click at [645, 563] on li "Ark Health" at bounding box center [627, 553] width 201 height 48
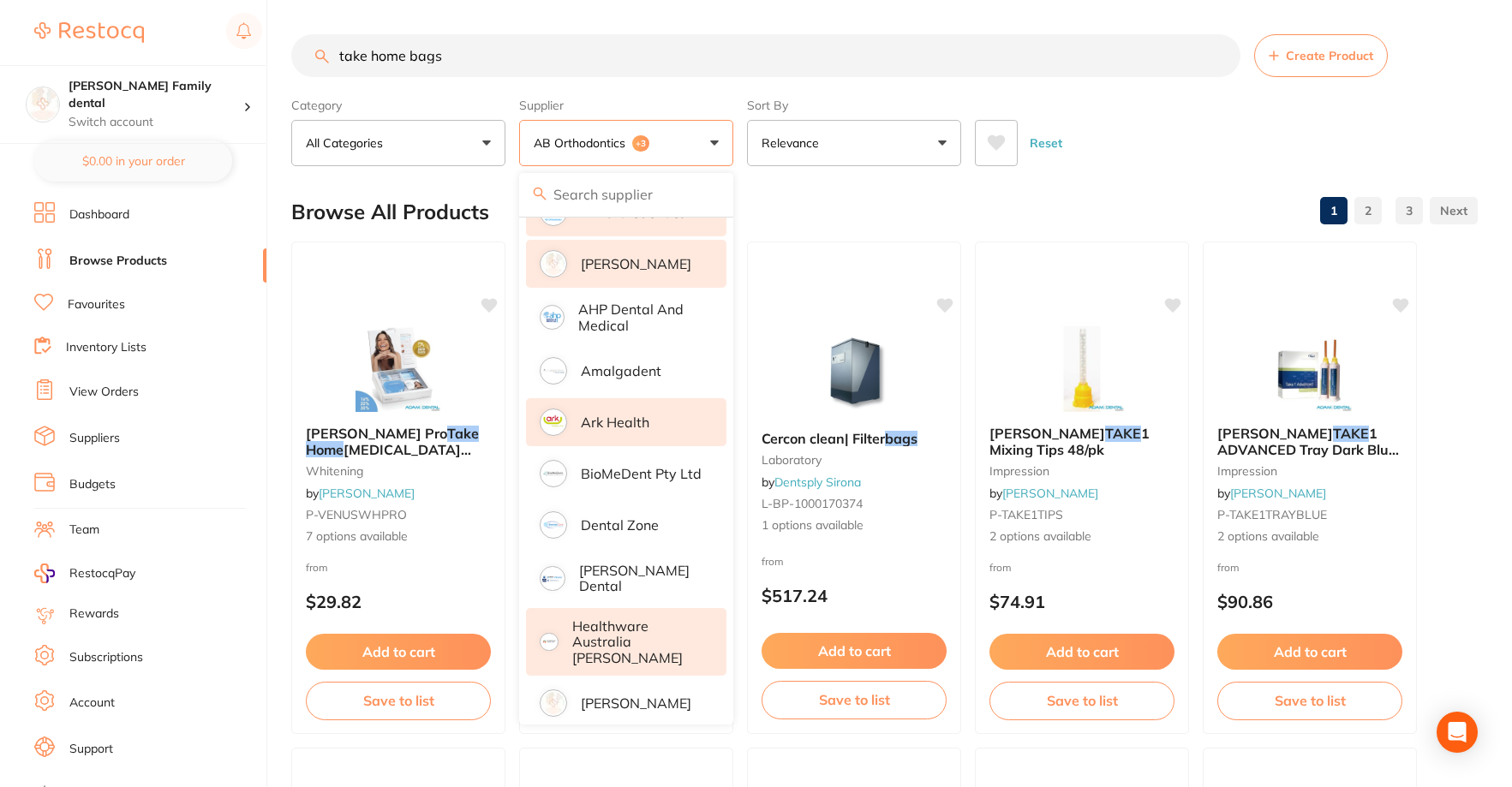
scroll to position [257, 0]
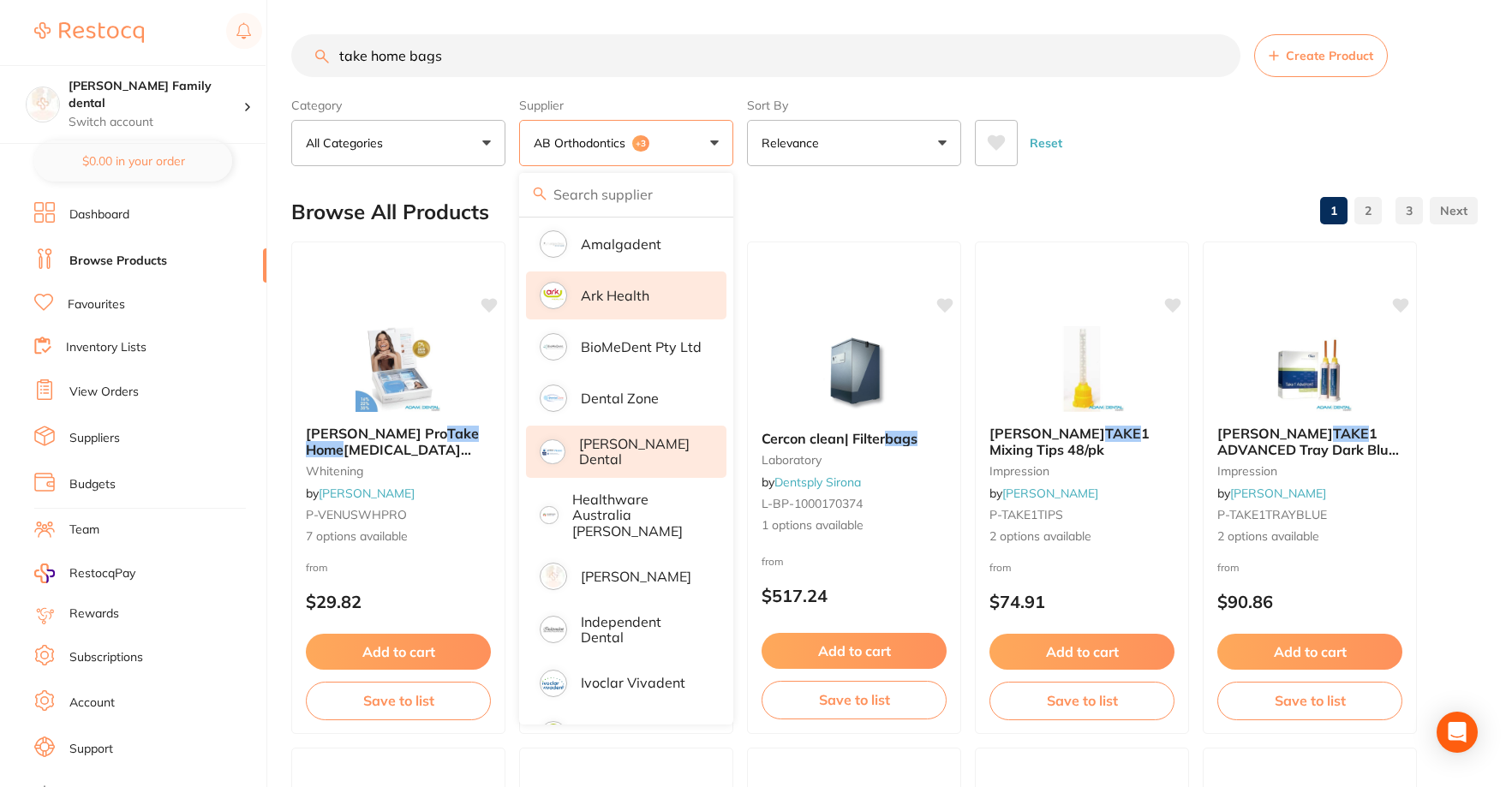
click at [627, 454] on p "[PERSON_NAME] Dental" at bounding box center [640, 452] width 123 height 31
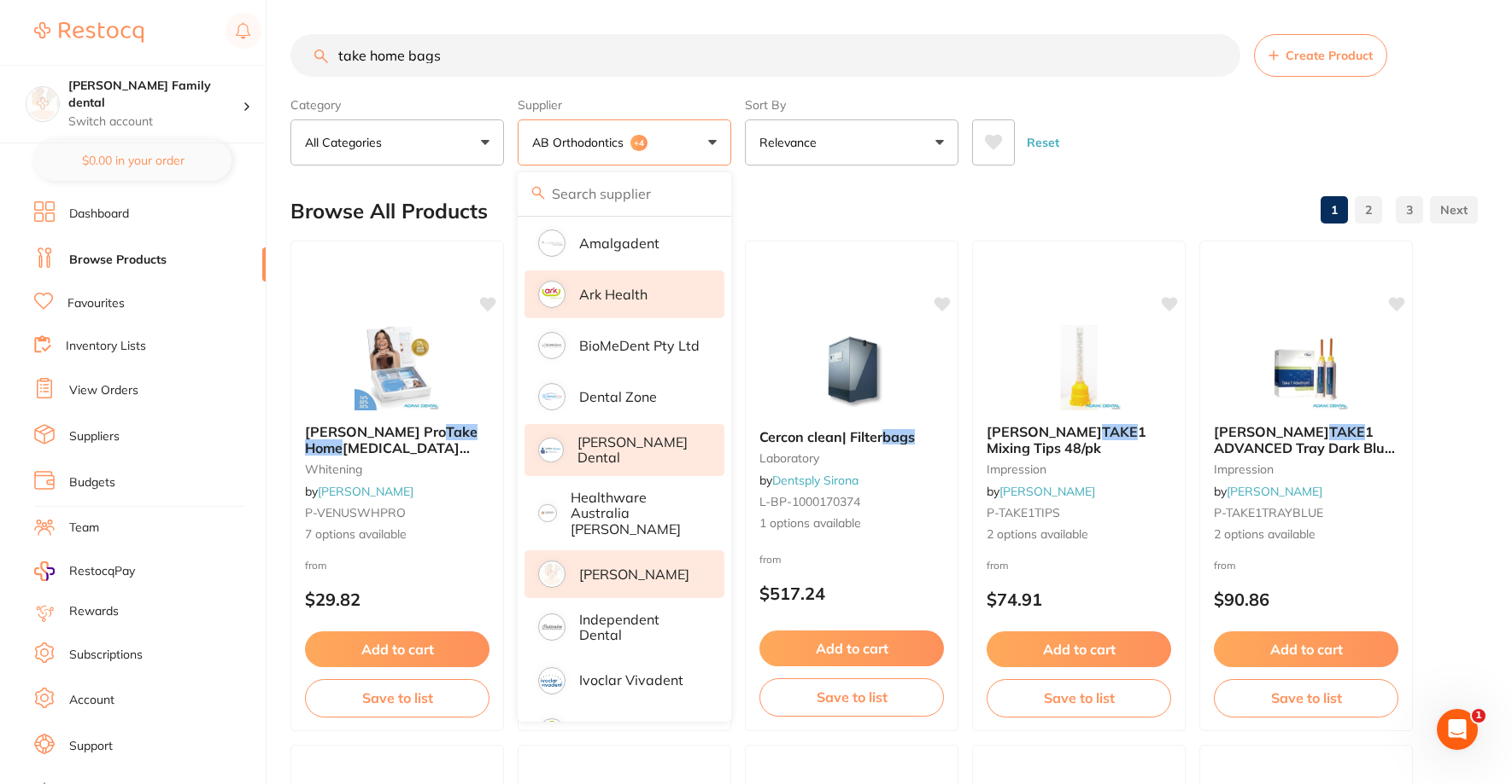
scroll to position [0, 0]
click at [646, 566] on p "[PERSON_NAME]" at bounding box center [634, 574] width 110 height 16
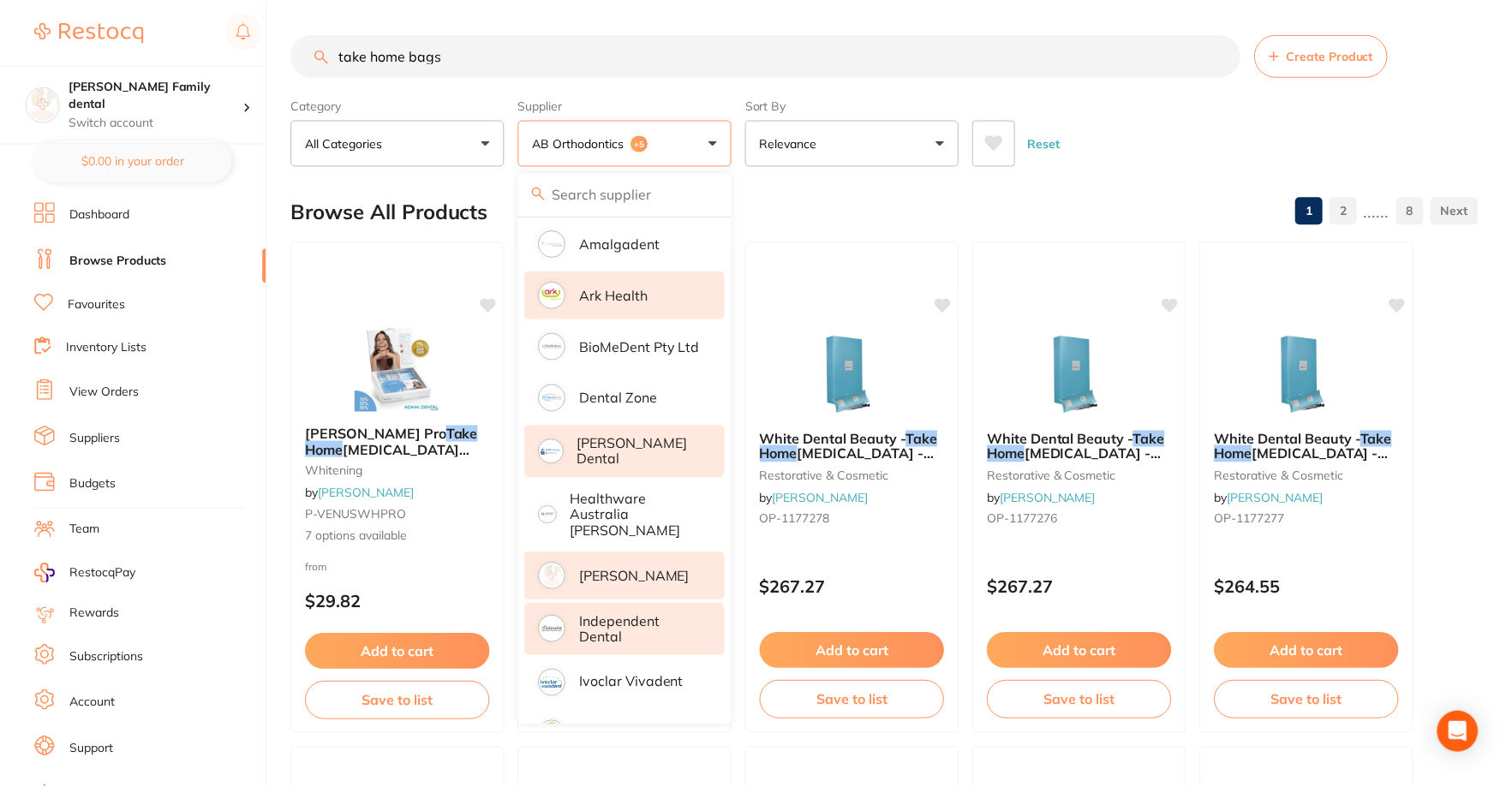
scroll to position [343, 0]
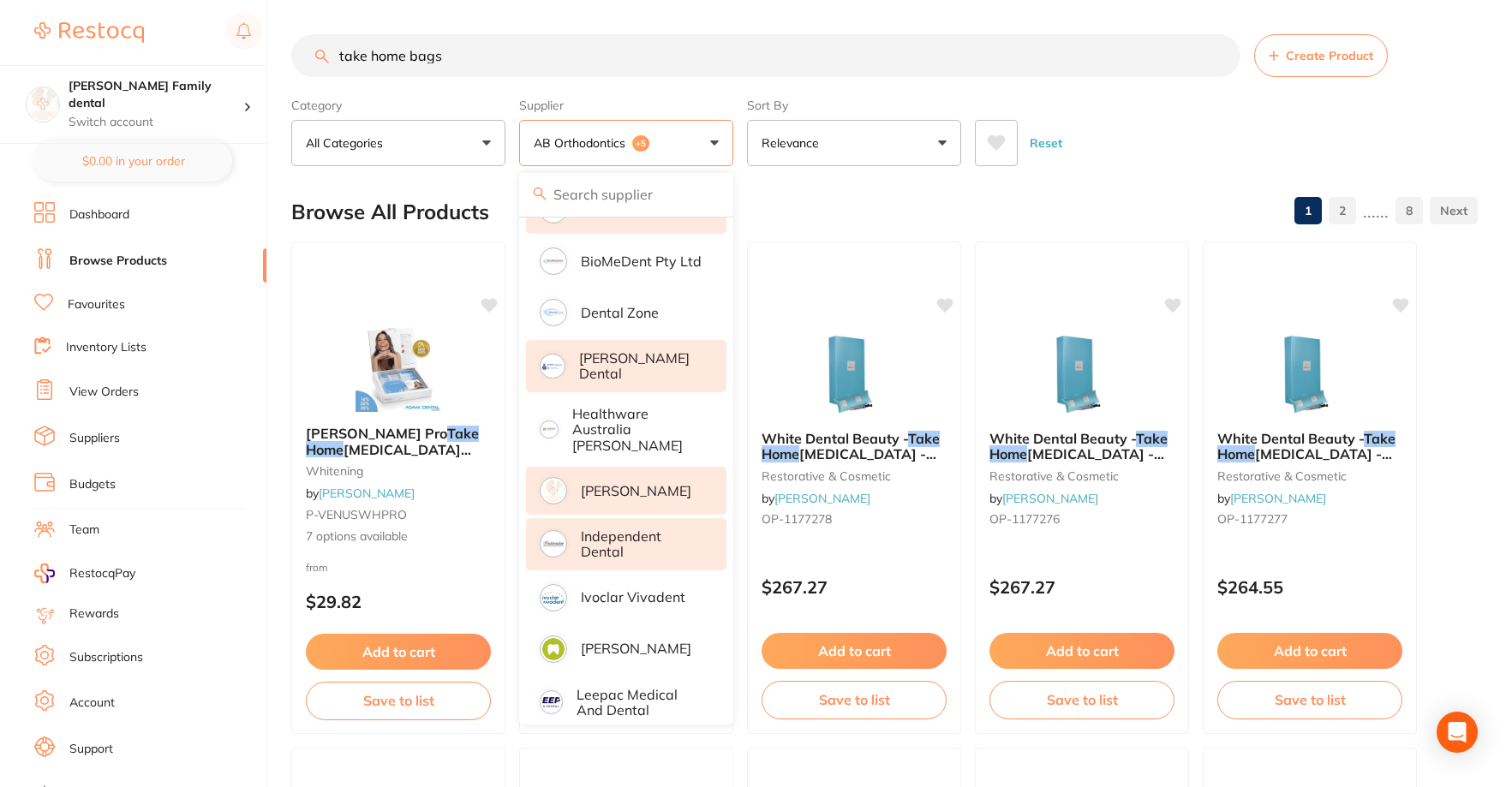
click at [631, 529] on p "Independent Dental" at bounding box center [641, 545] width 122 height 31
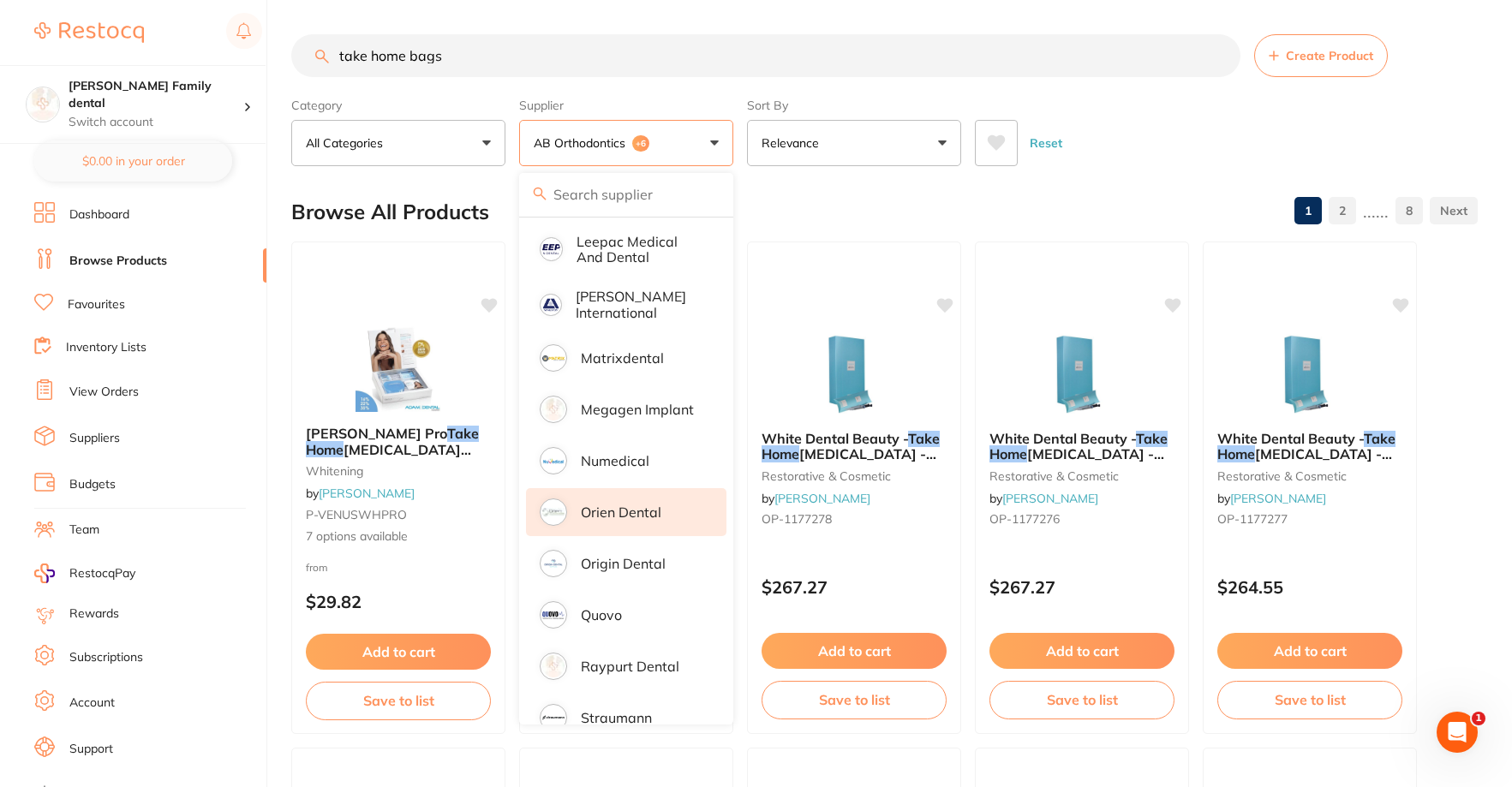
scroll to position [857, 0]
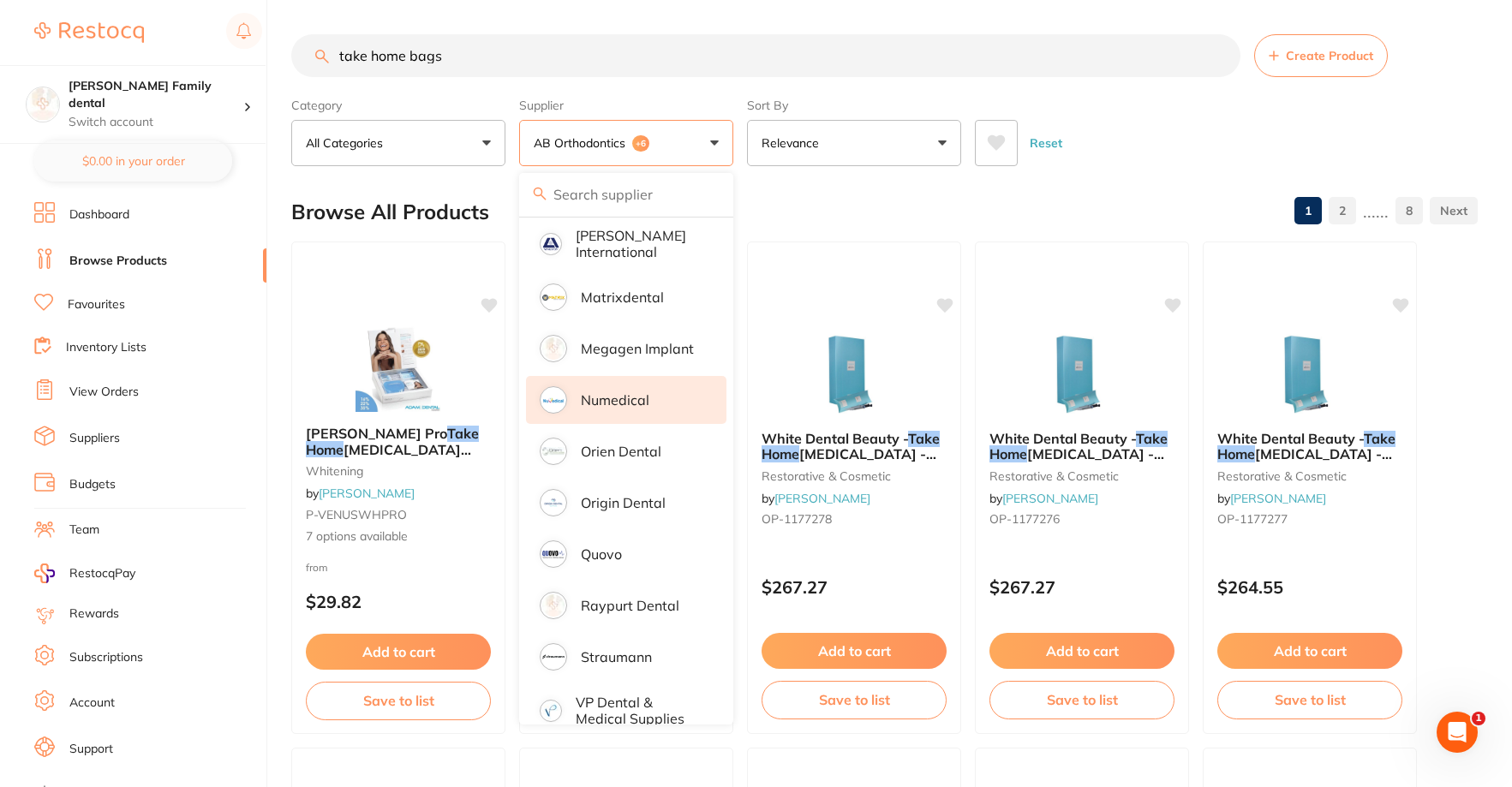
click at [617, 393] on p "Numedical" at bounding box center [615, 400] width 68 height 16
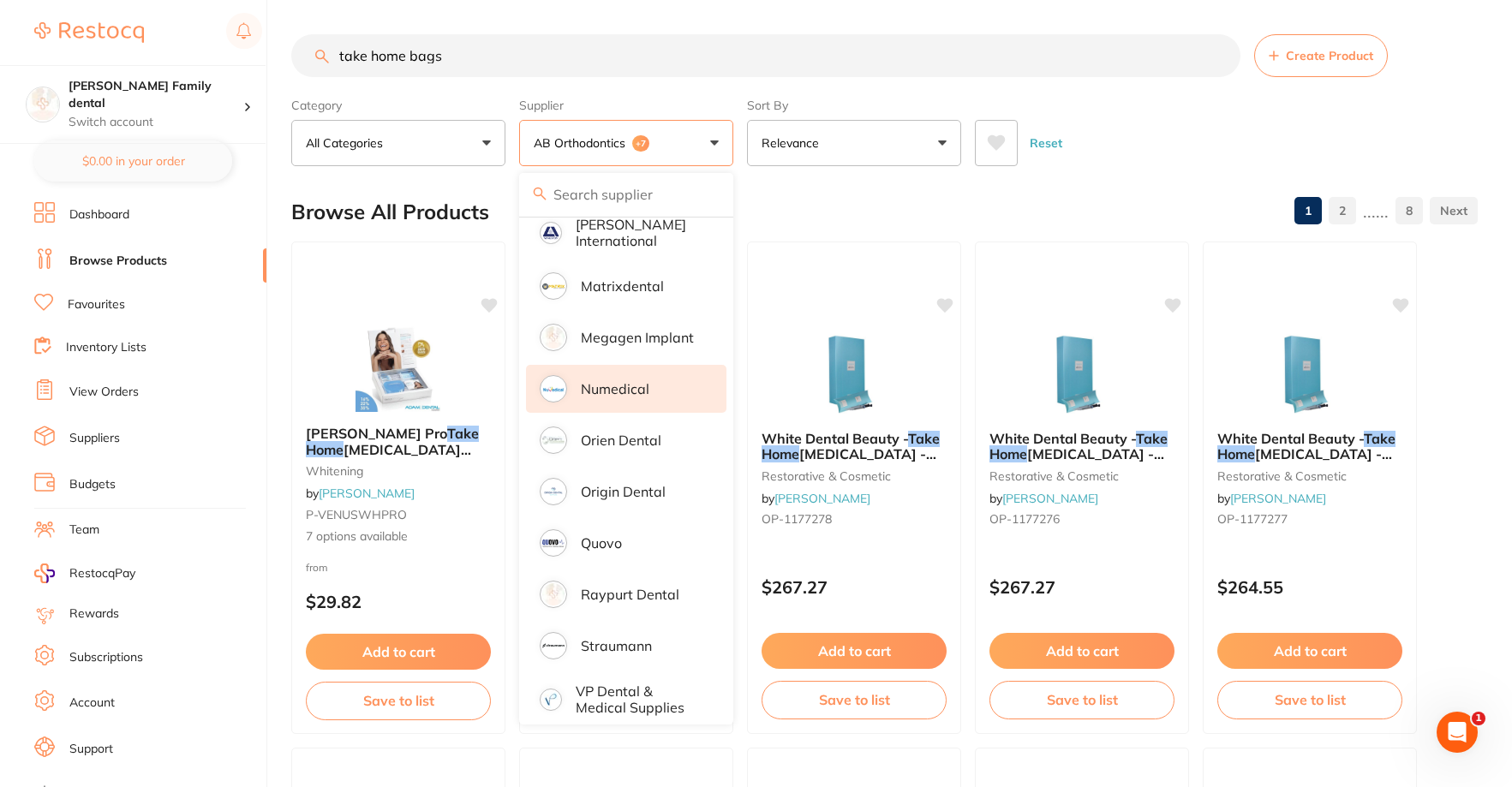
scroll to position [0, 0]
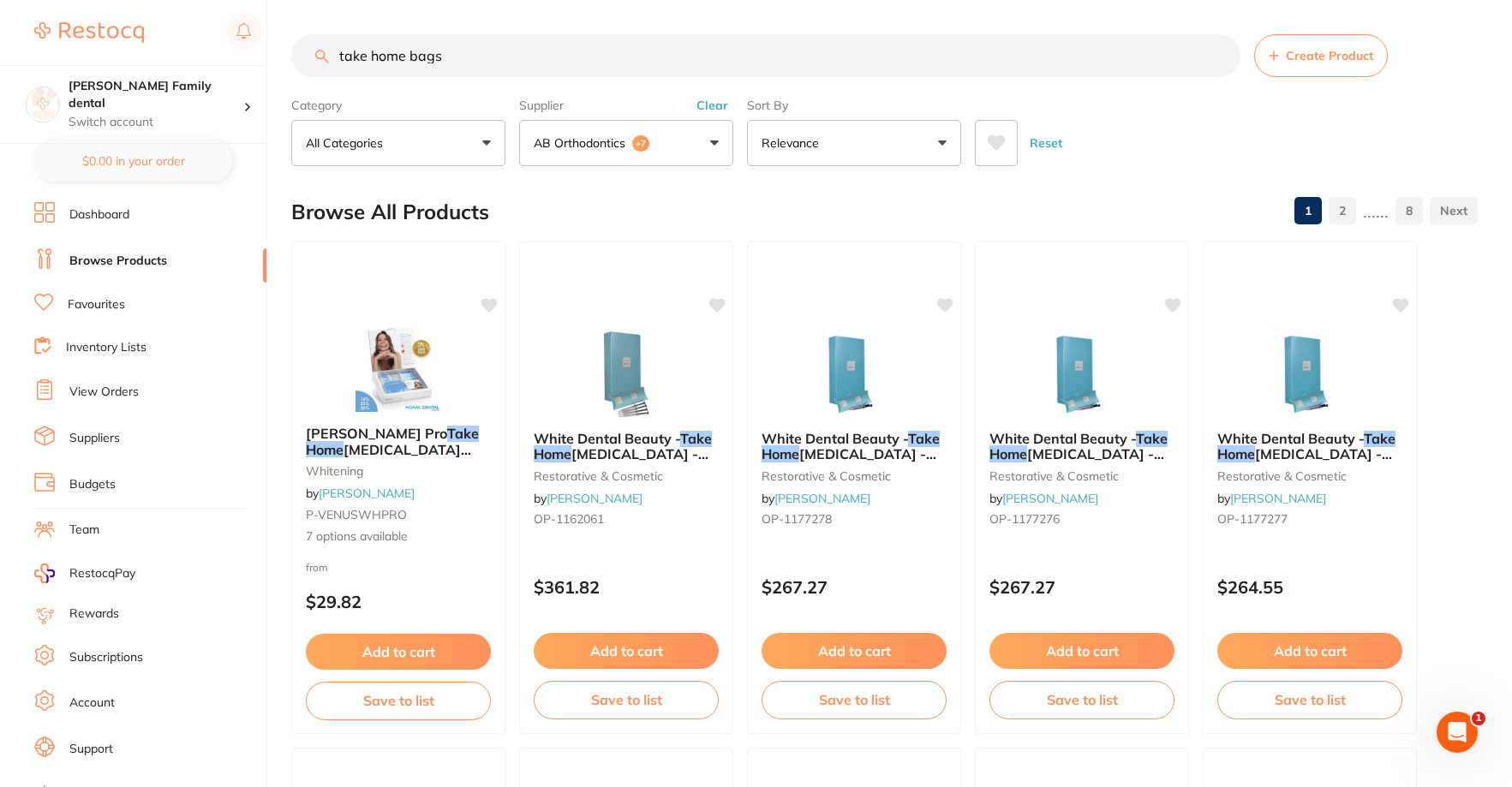
drag, startPoint x: 592, startPoint y: 63, endPoint x: 0, endPoint y: 45, distance: 592.3
click at [0, 45] on div "$0.00 [PERSON_NAME] Family dental Switch account [PERSON_NAME] Family dental $0…" at bounding box center [756, 394] width 1512 height 787
type input "gift bags"
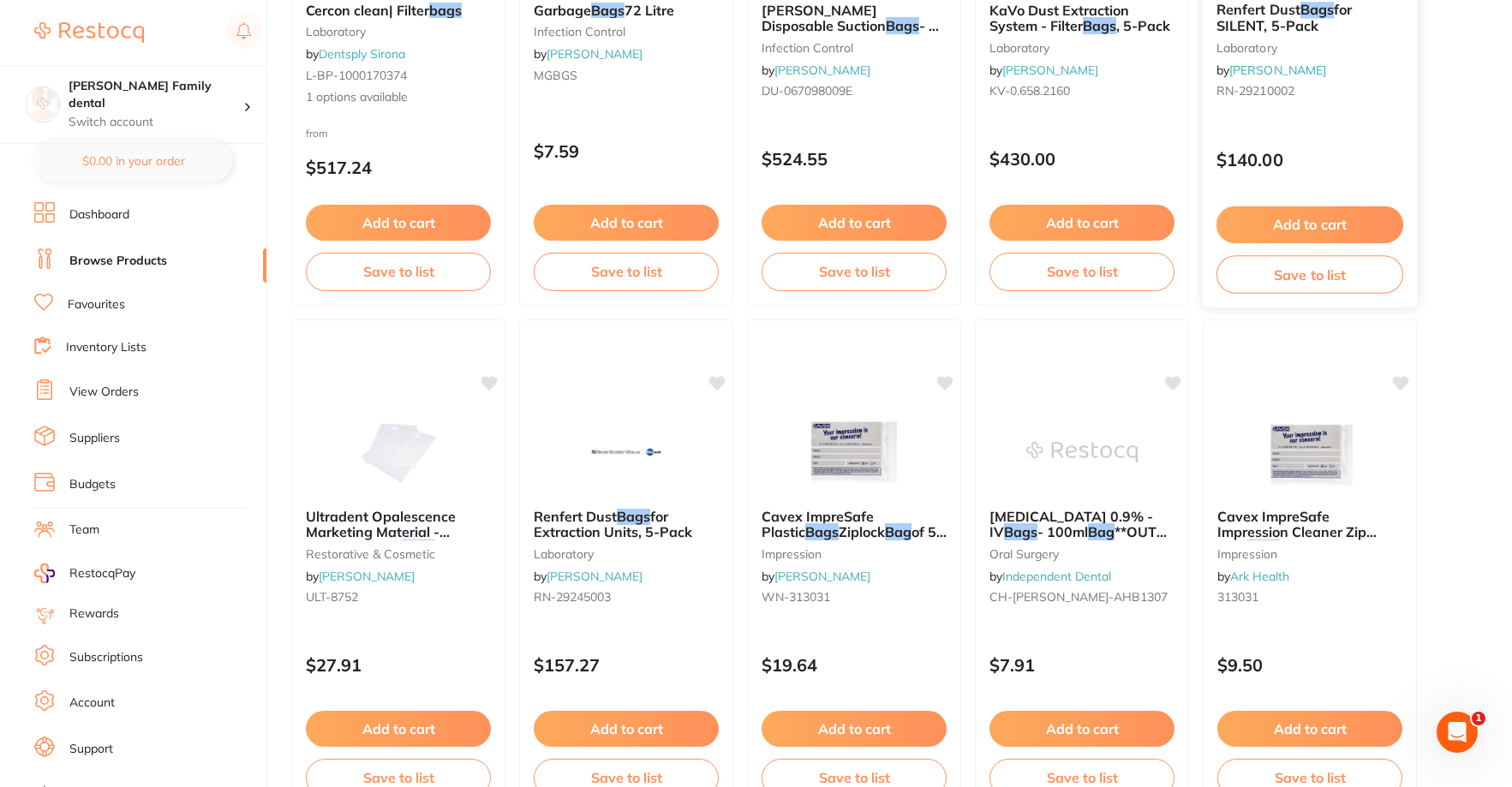
scroll to position [771, 0]
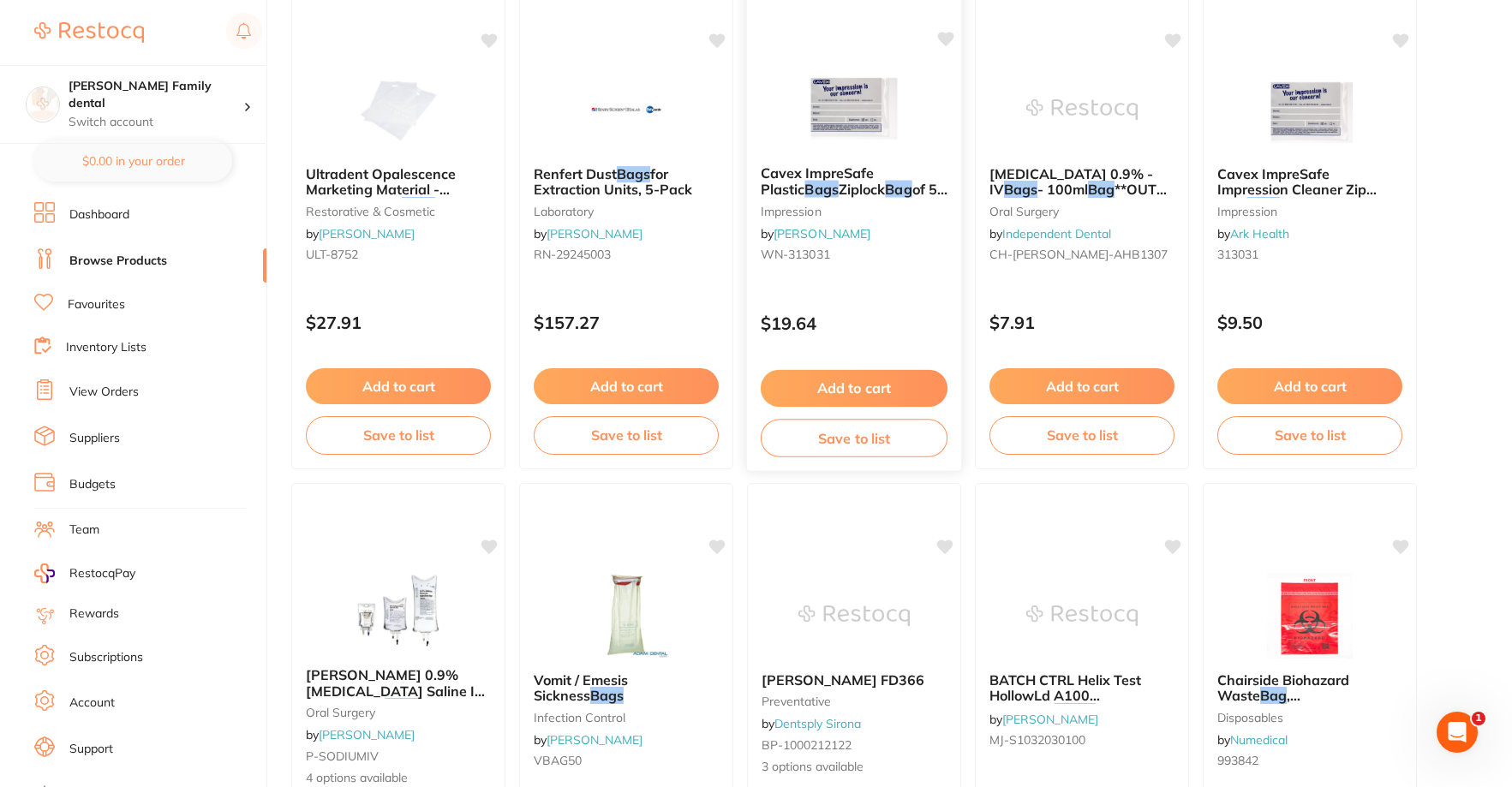
click at [871, 107] on img at bounding box center [854, 109] width 112 height 87
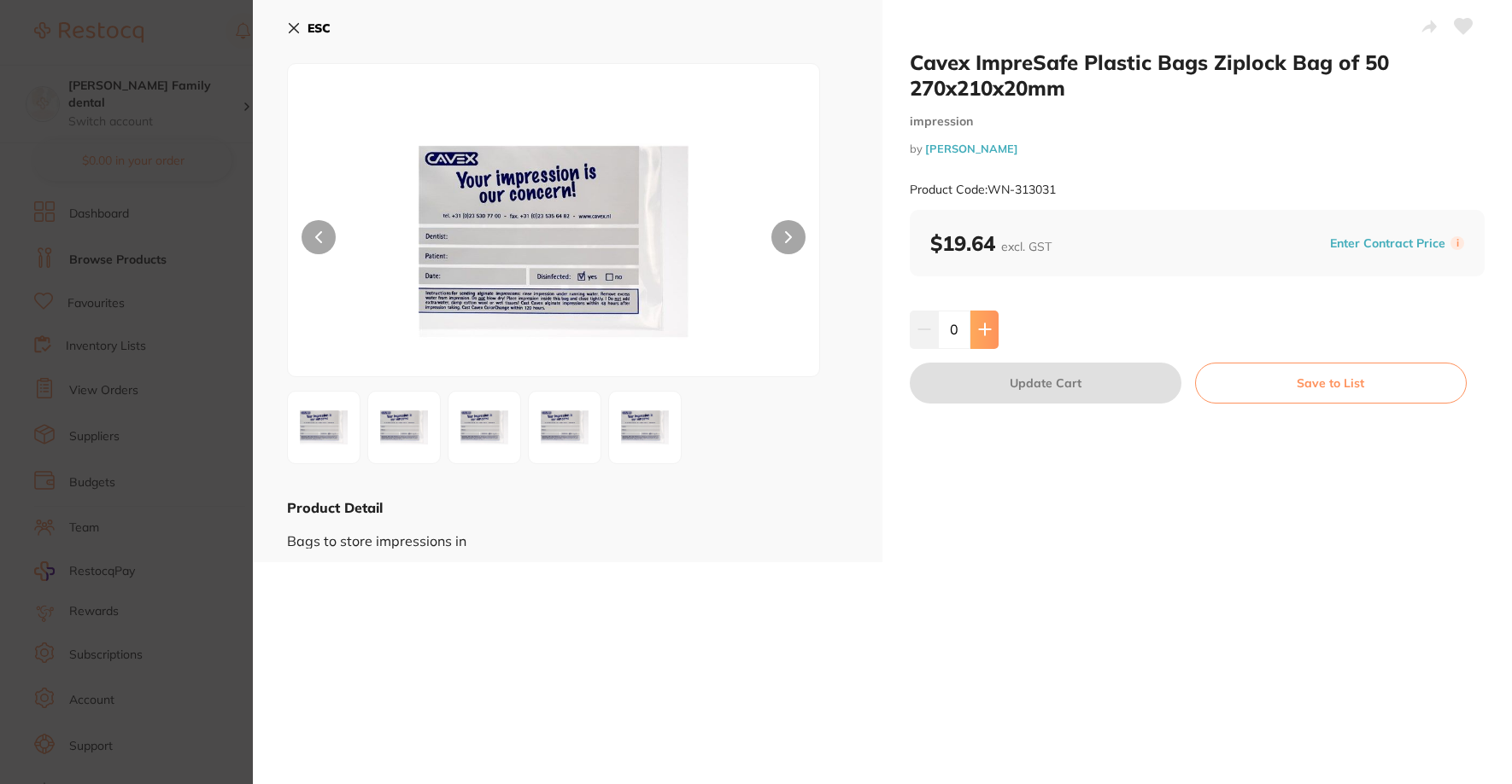
click at [990, 326] on button at bounding box center [984, 329] width 28 height 38
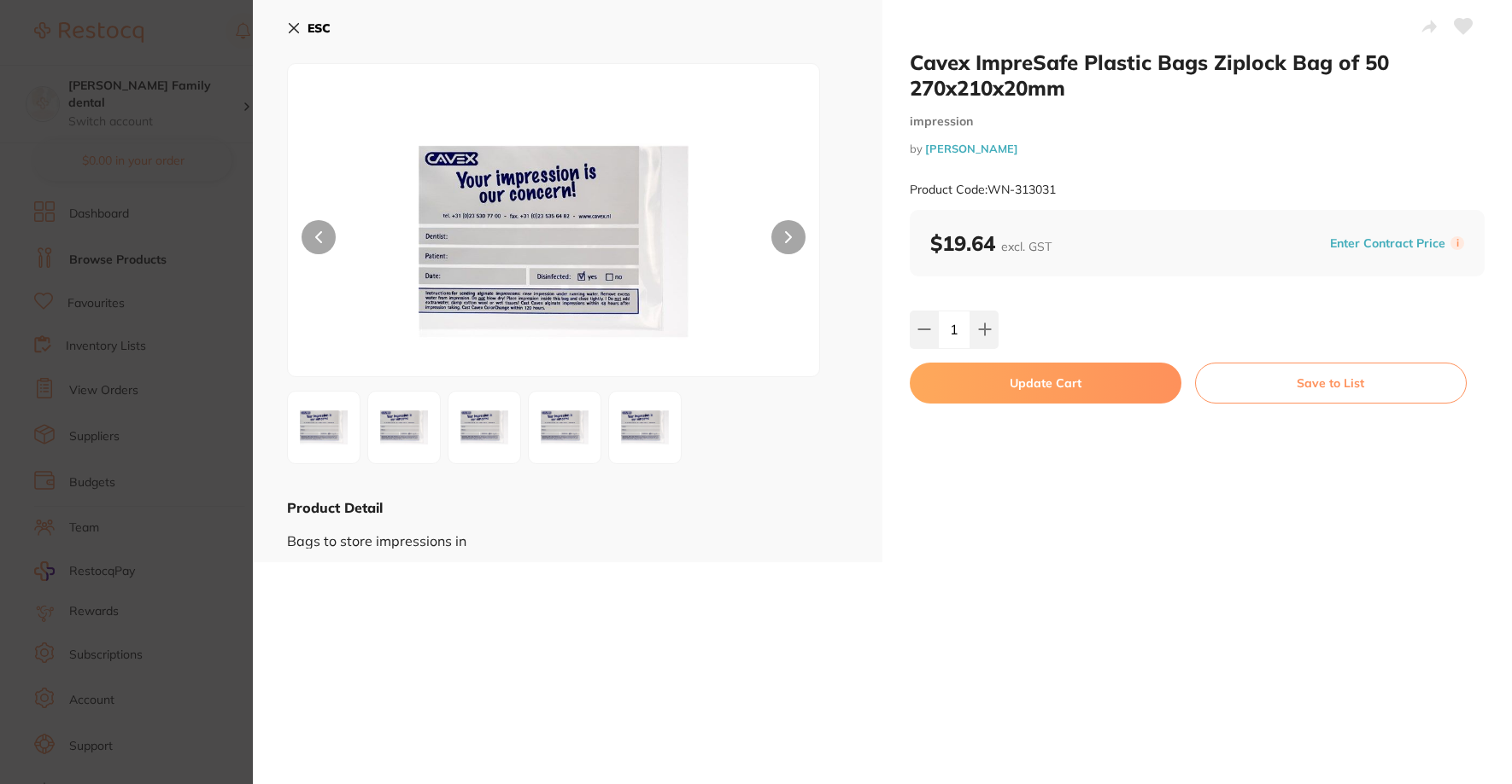
click at [971, 309] on div "Cavex ImpreSafe Plastic Bags Ziplock Bag of 50 270x210x20mm impression by [PERS…" at bounding box center [1196, 281] width 629 height 563
click at [984, 330] on icon at bounding box center [984, 330] width 11 height 11
type input "2"
click at [1103, 384] on button "Update Cart" at bounding box center [1045, 383] width 272 height 41
checkbox input "false"
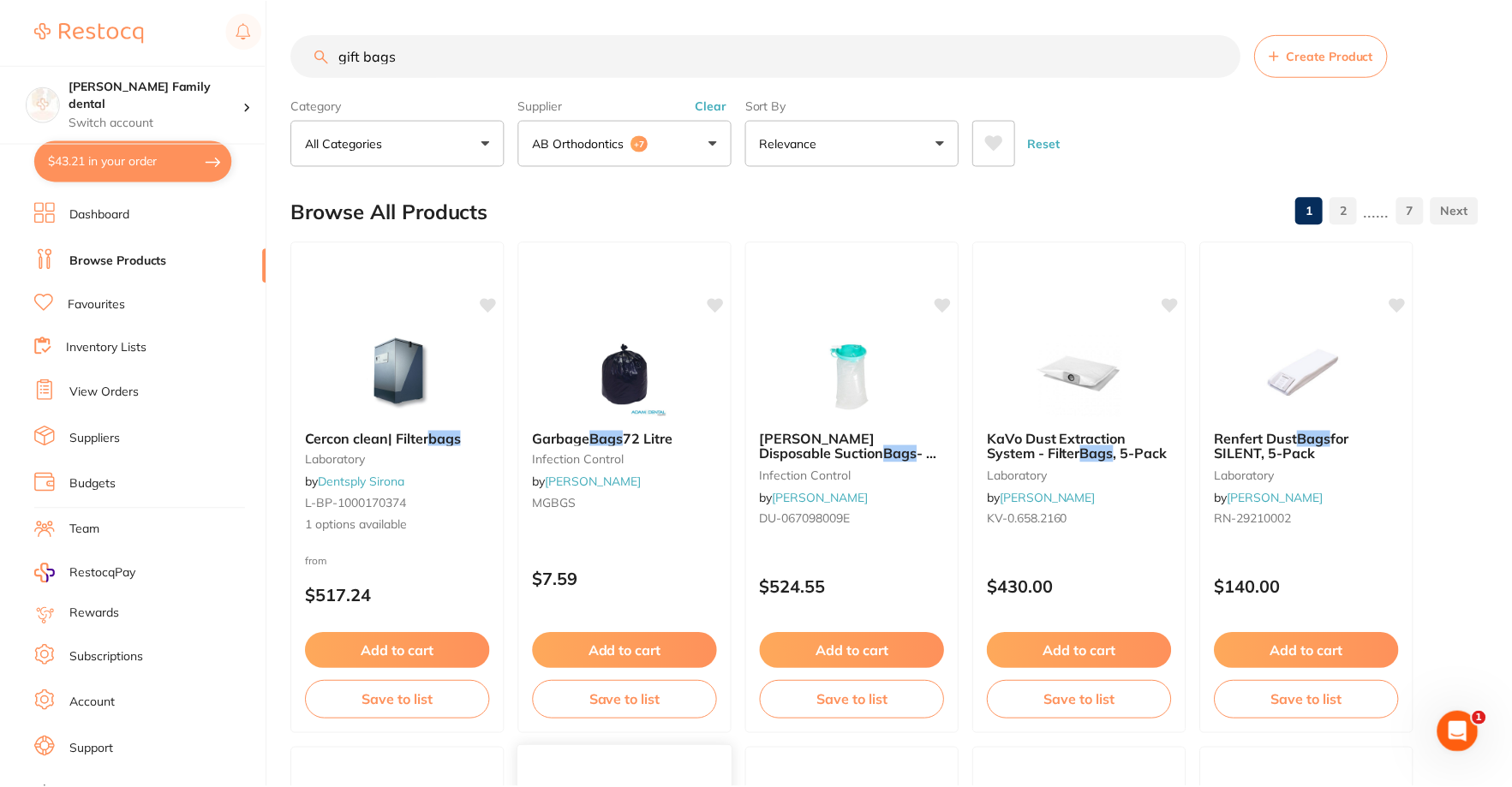
scroll to position [771, 0]
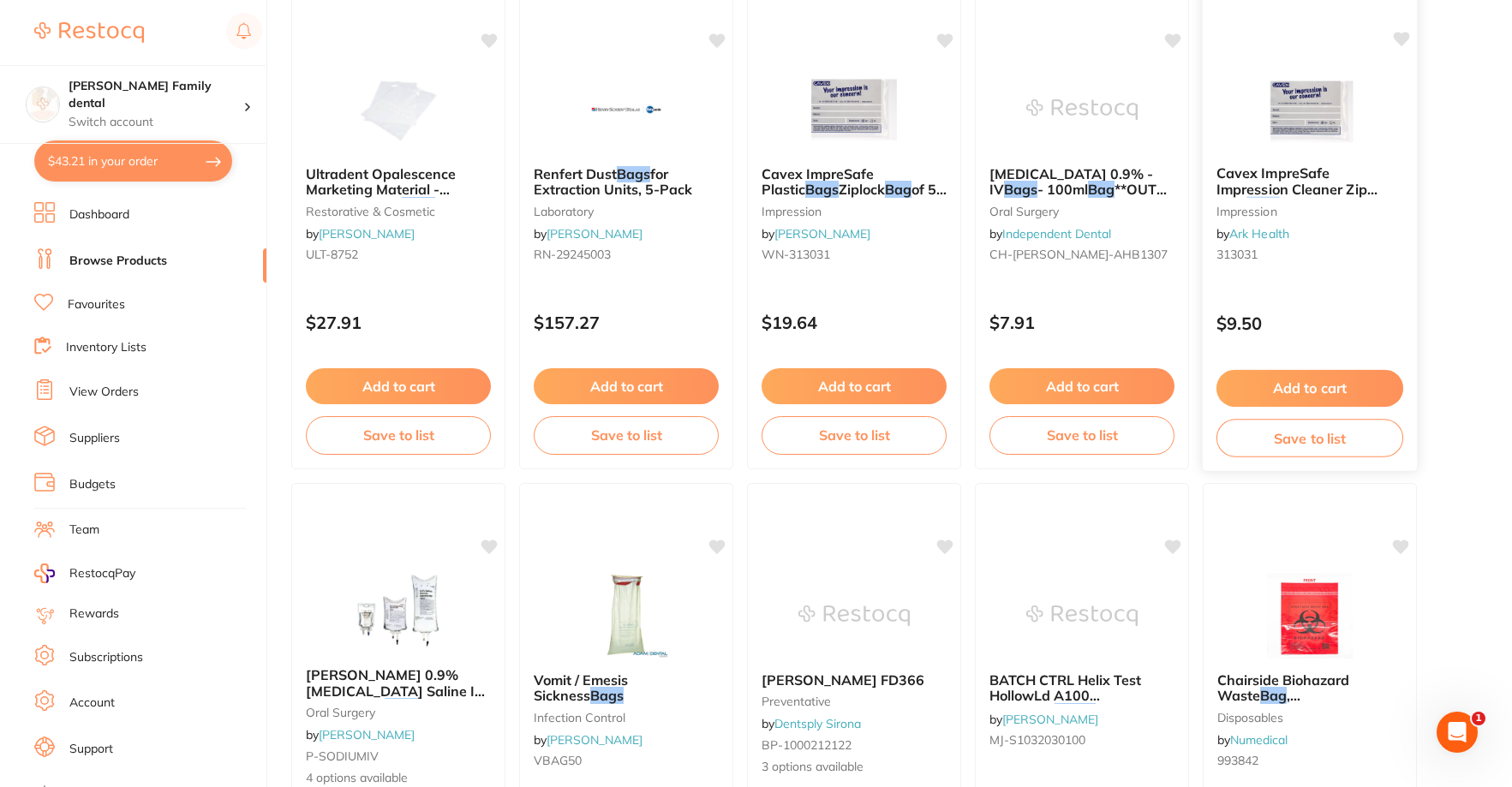
click at [1308, 131] on img at bounding box center [1309, 109] width 112 height 87
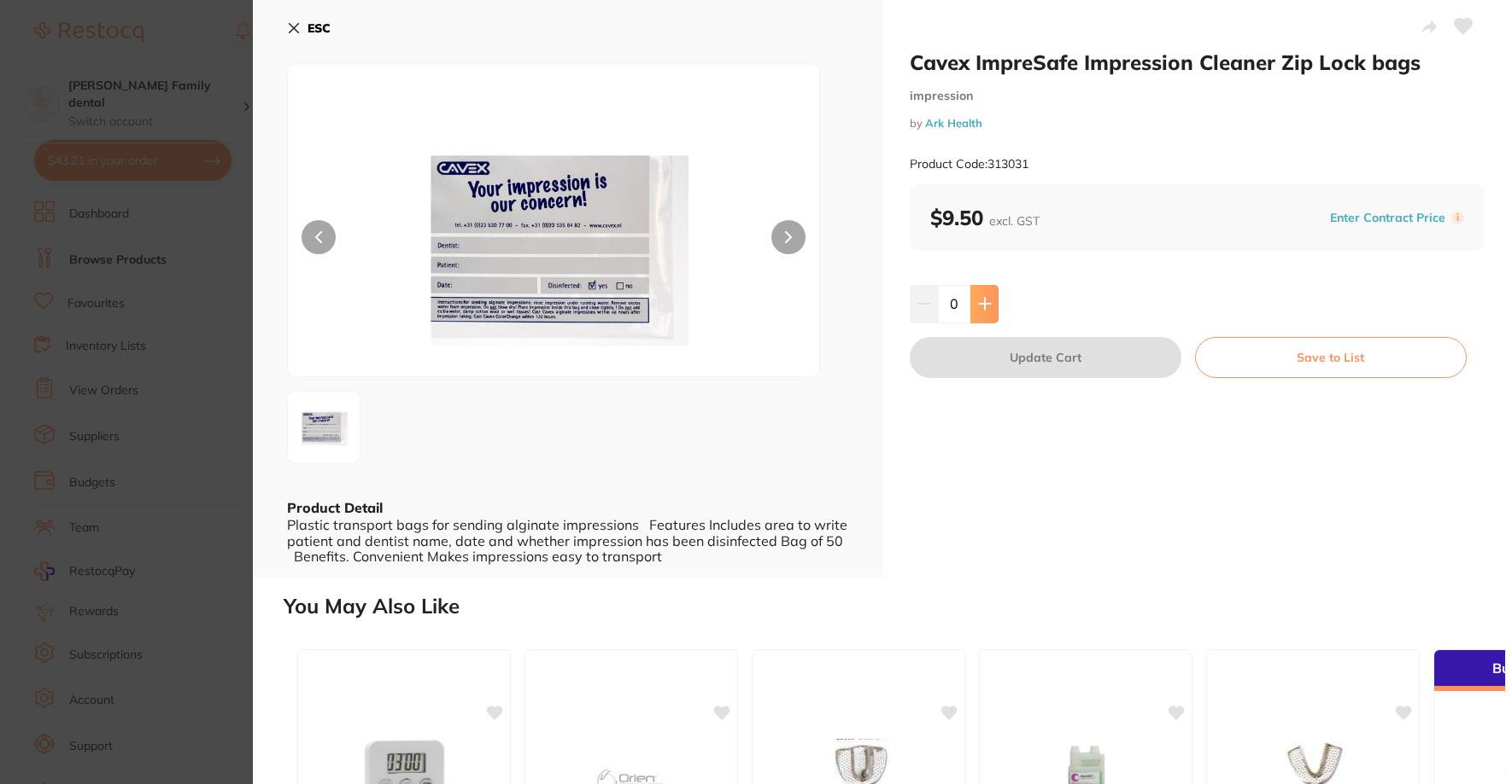
click at [990, 301] on button at bounding box center [984, 304] width 28 height 38
click at [987, 306] on icon at bounding box center [985, 304] width 14 height 14
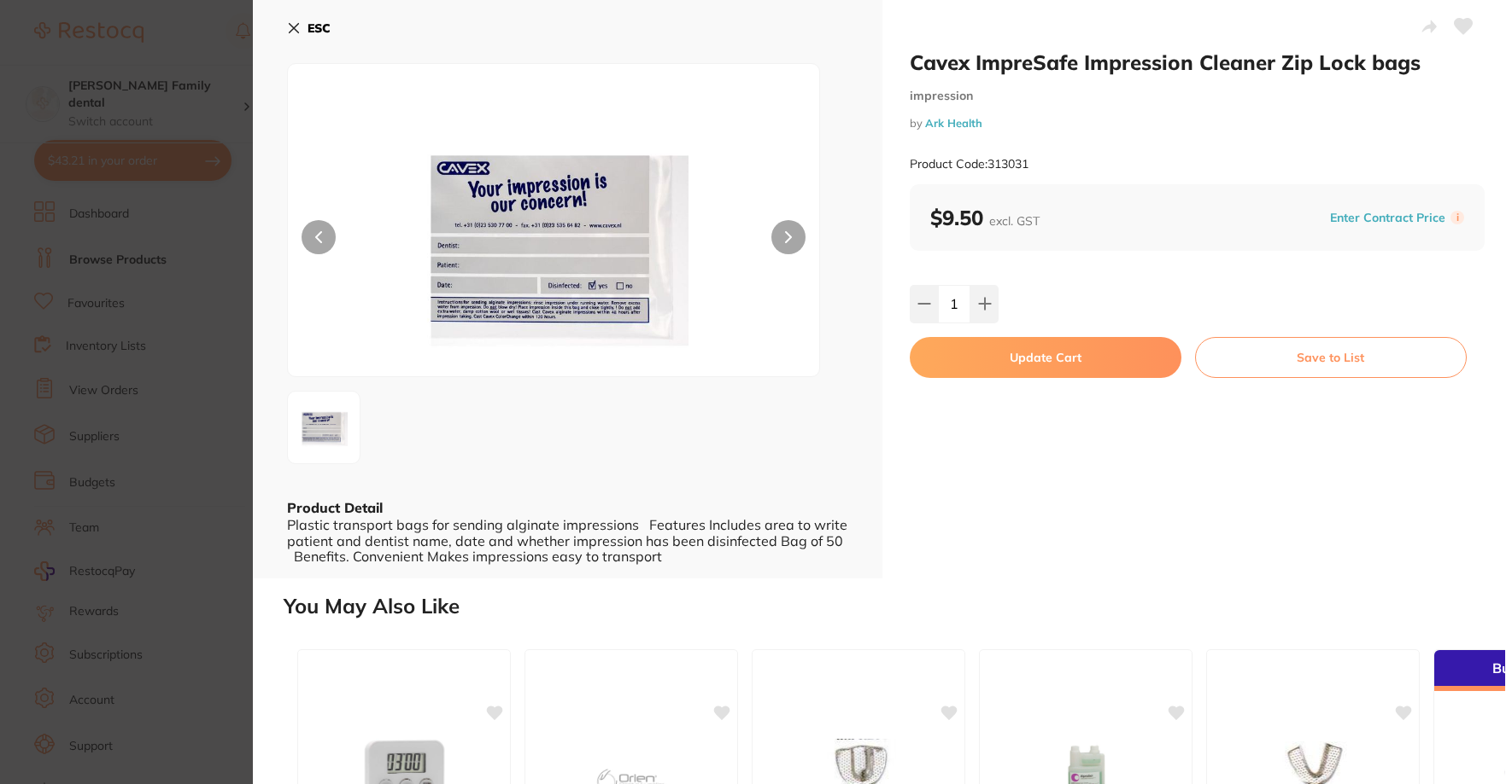
type input "2"
click at [1032, 357] on button "Update Cart" at bounding box center [1045, 357] width 272 height 41
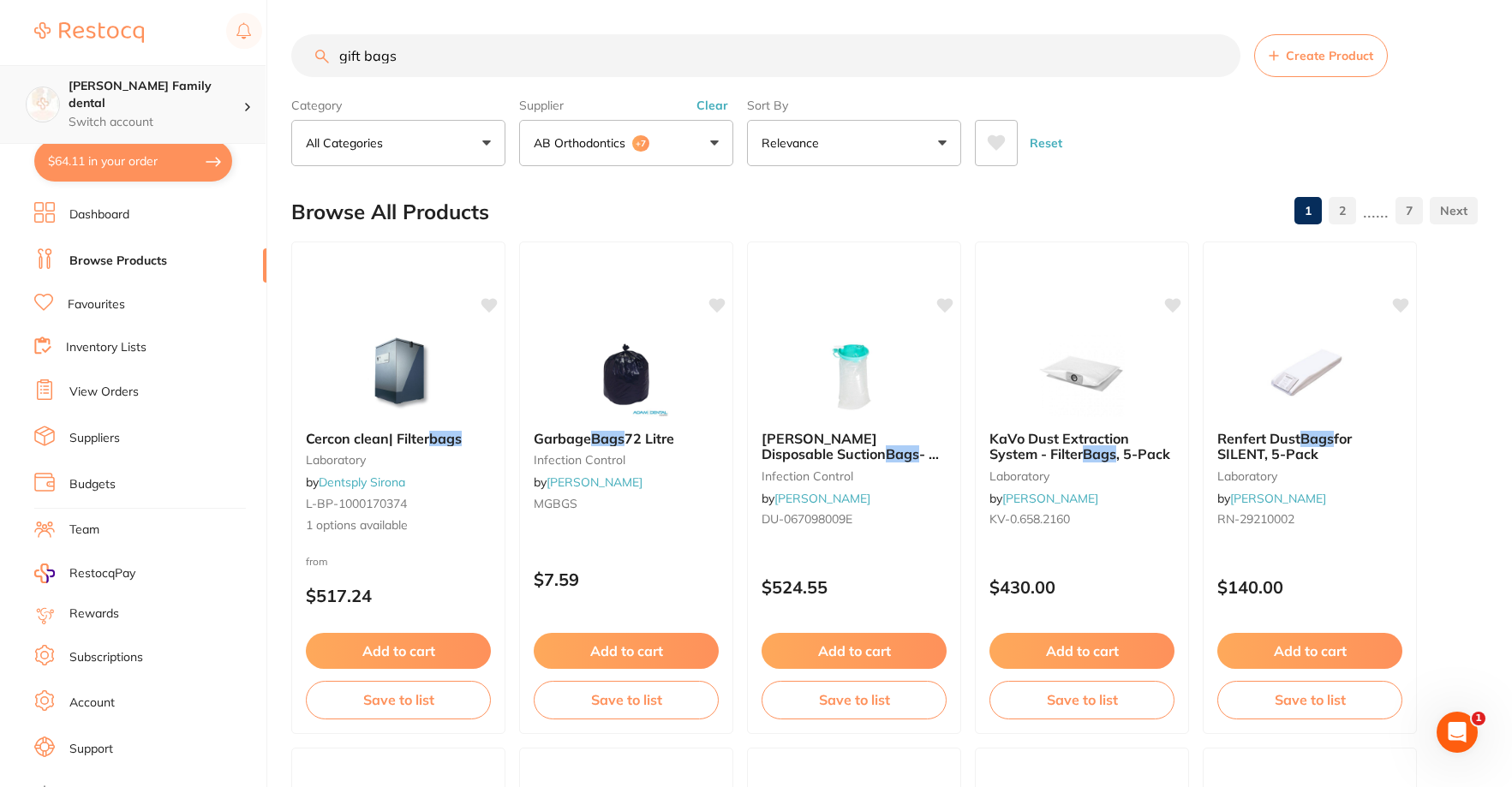
scroll to position [1, 0]
drag, startPoint x: 465, startPoint y: 53, endPoint x: 180, endPoint y: 71, distance: 285.6
click at [180, 71] on div "$64.11 [PERSON_NAME] Family dental Switch account [PERSON_NAME] Family dental $…" at bounding box center [756, 394] width 1512 height 787
type input "patient bags"
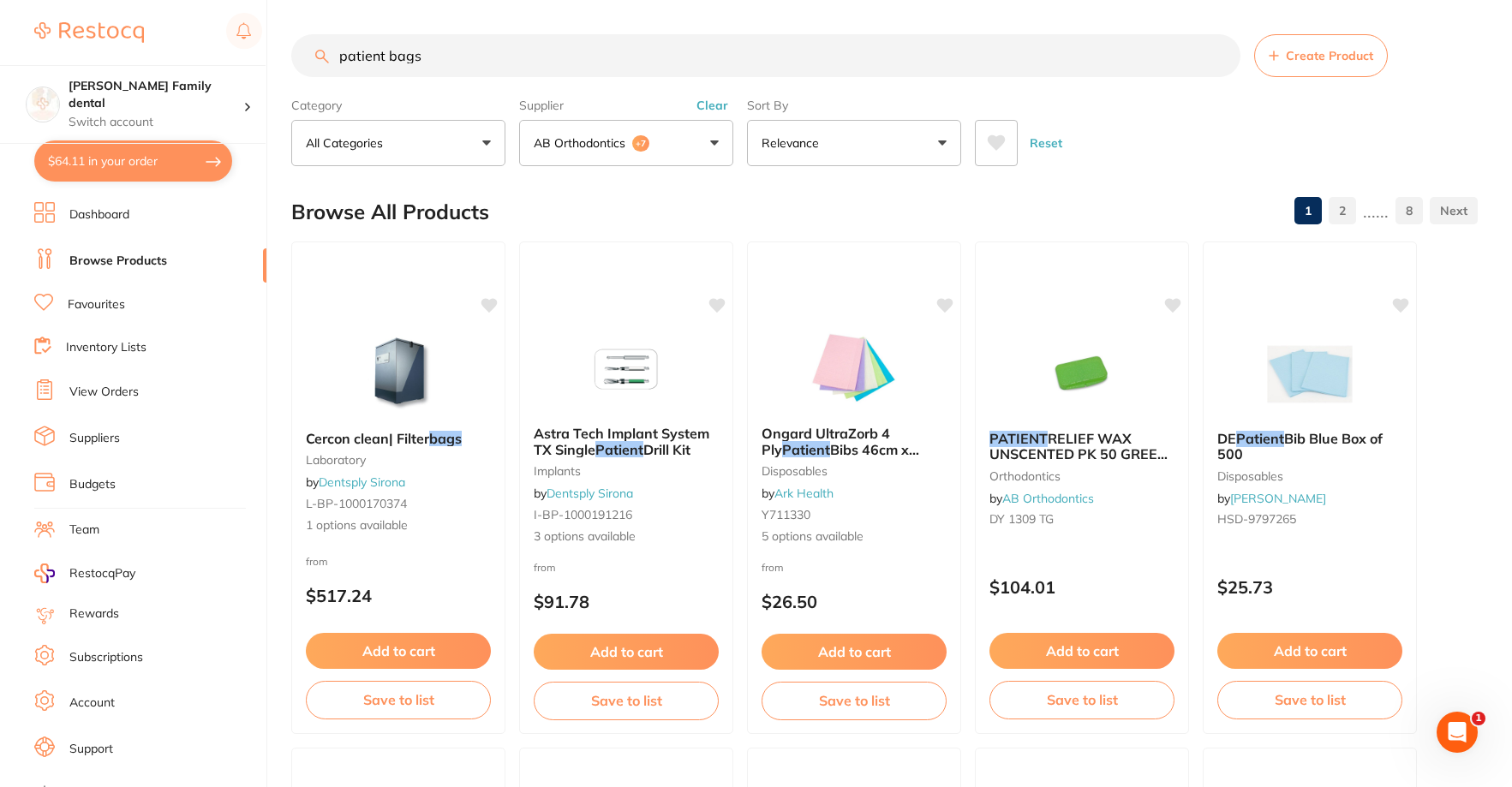
drag, startPoint x: 489, startPoint y: 62, endPoint x: 62, endPoint y: 56, distance: 427.0
click at [62, 56] on div "$64.11 Westbrook Family dental Switch account Westbrook Family dental $64.11 in…" at bounding box center [756, 394] width 1512 height 787
type input "goodie bag"
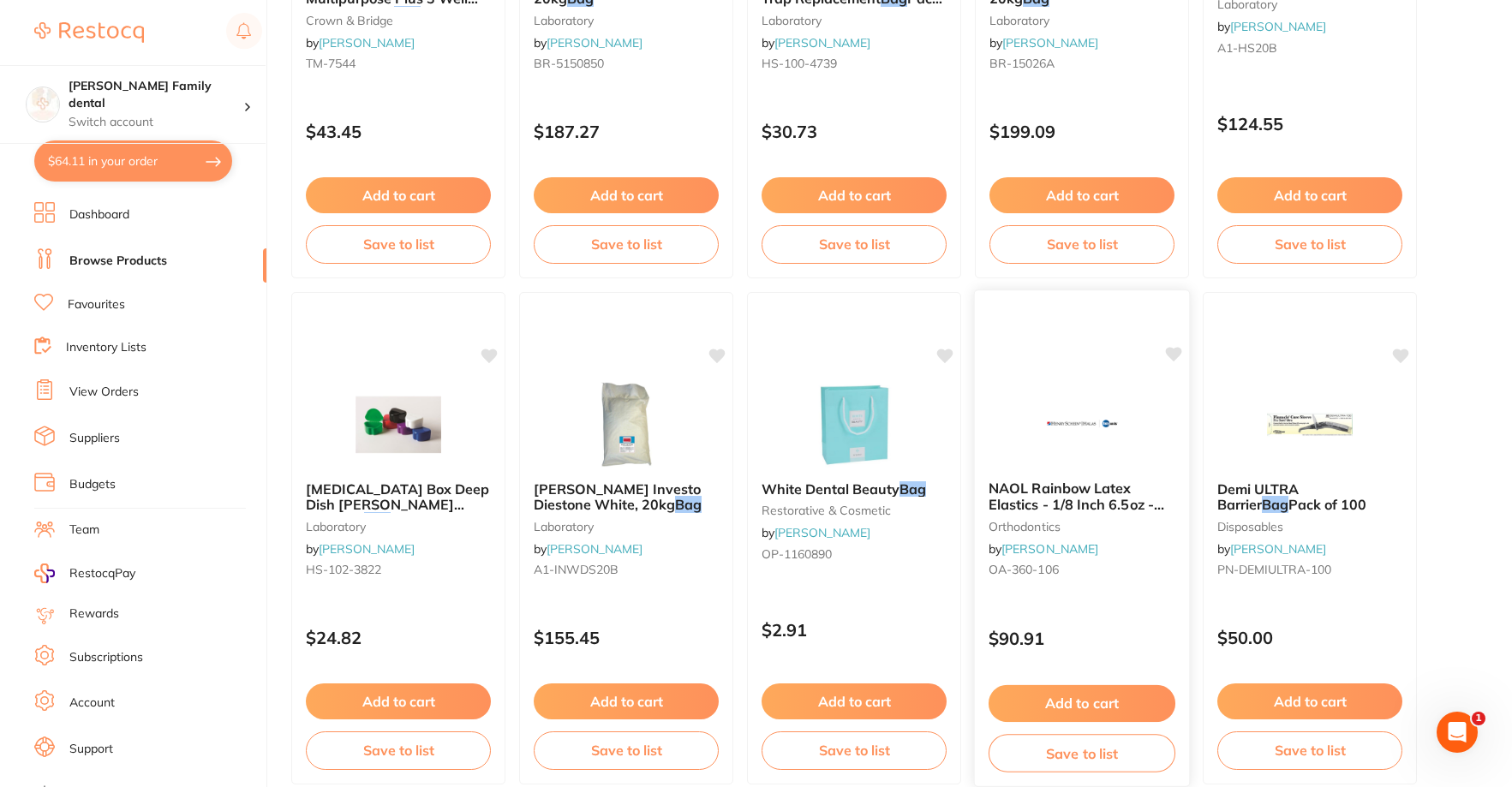
scroll to position [2484, 0]
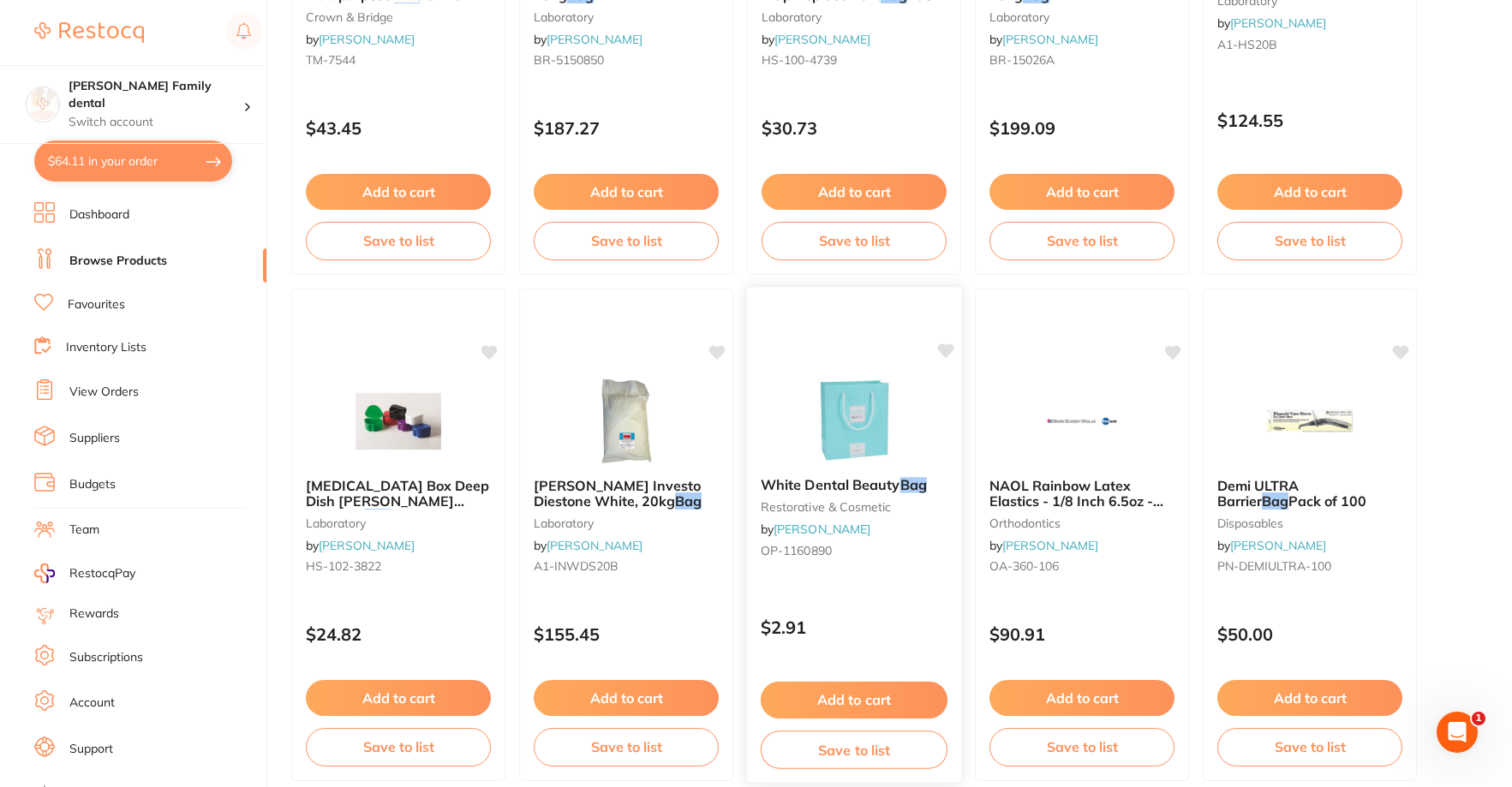
click at [859, 408] on img at bounding box center [854, 420] width 112 height 87
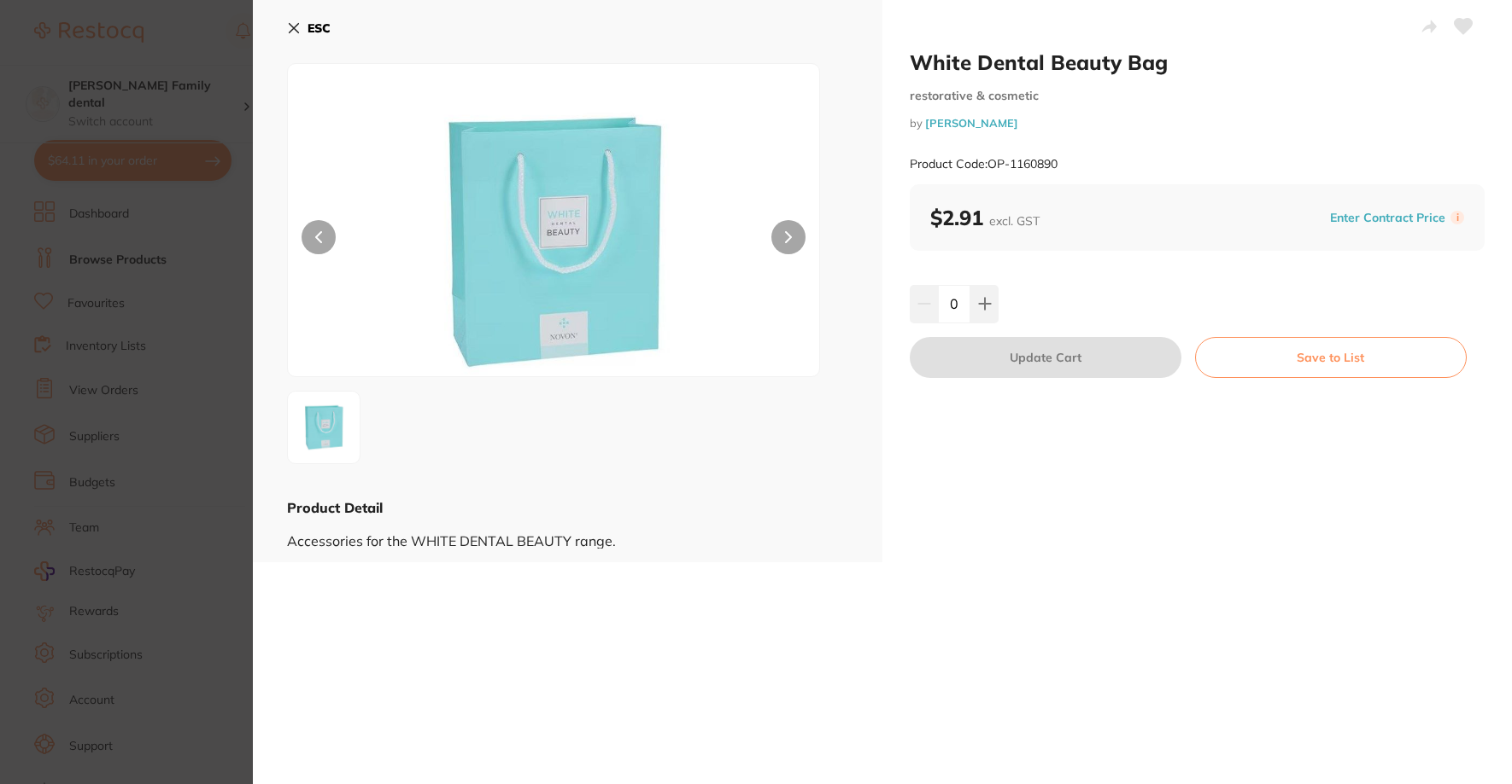
click at [785, 230] on button at bounding box center [788, 237] width 34 height 34
click at [290, 26] on icon at bounding box center [293, 28] width 14 height 14
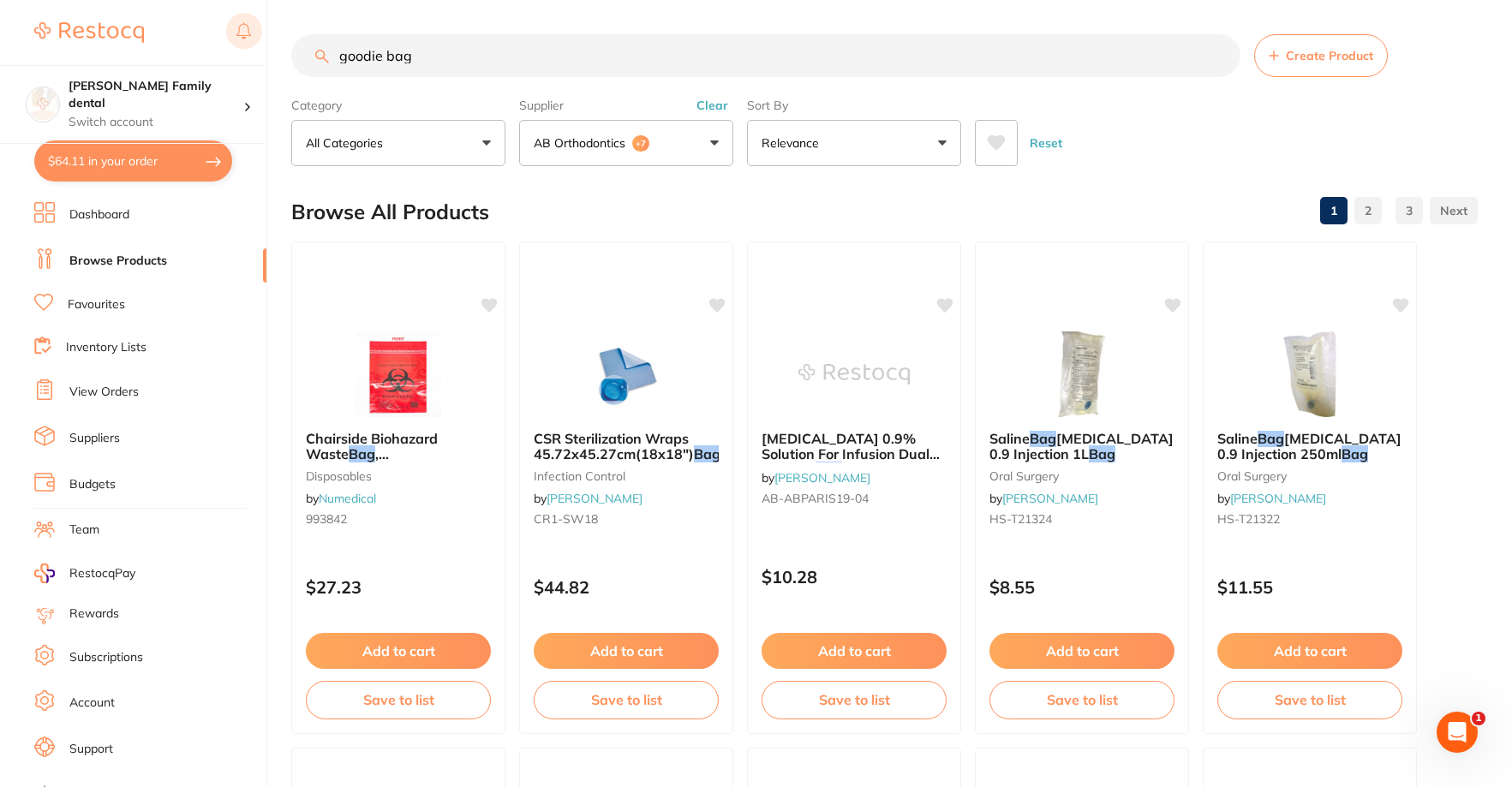
drag, startPoint x: 504, startPoint y: 53, endPoint x: 250, endPoint y: 53, distance: 254.0
click at [250, 53] on div "$64.11 Westbrook Family dental Switch account Westbrook Family dental $64.11 in…" at bounding box center [756, 394] width 1512 height 787
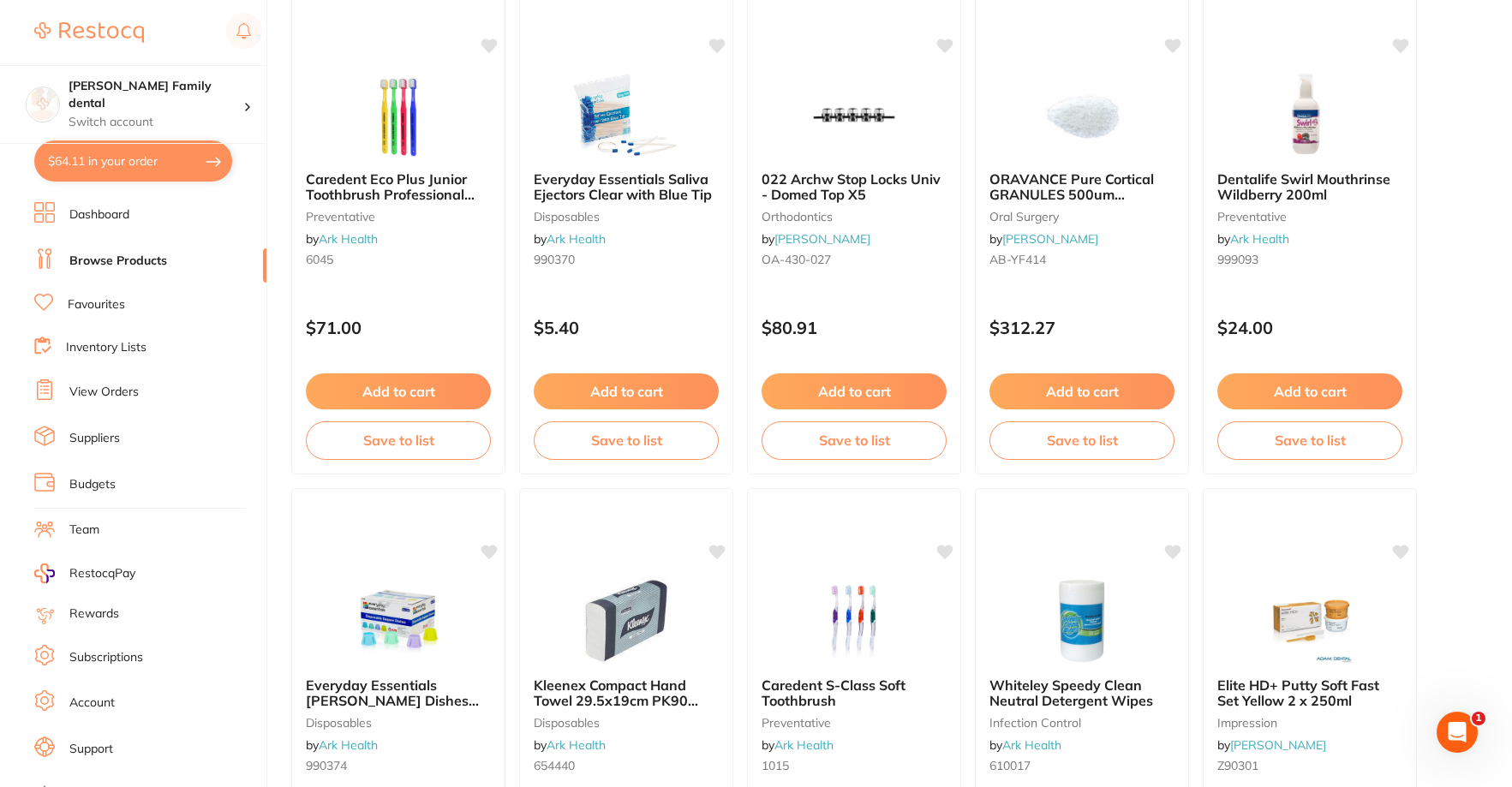
scroll to position [2313, 0]
